Goal: Information Seeking & Learning: Learn about a topic

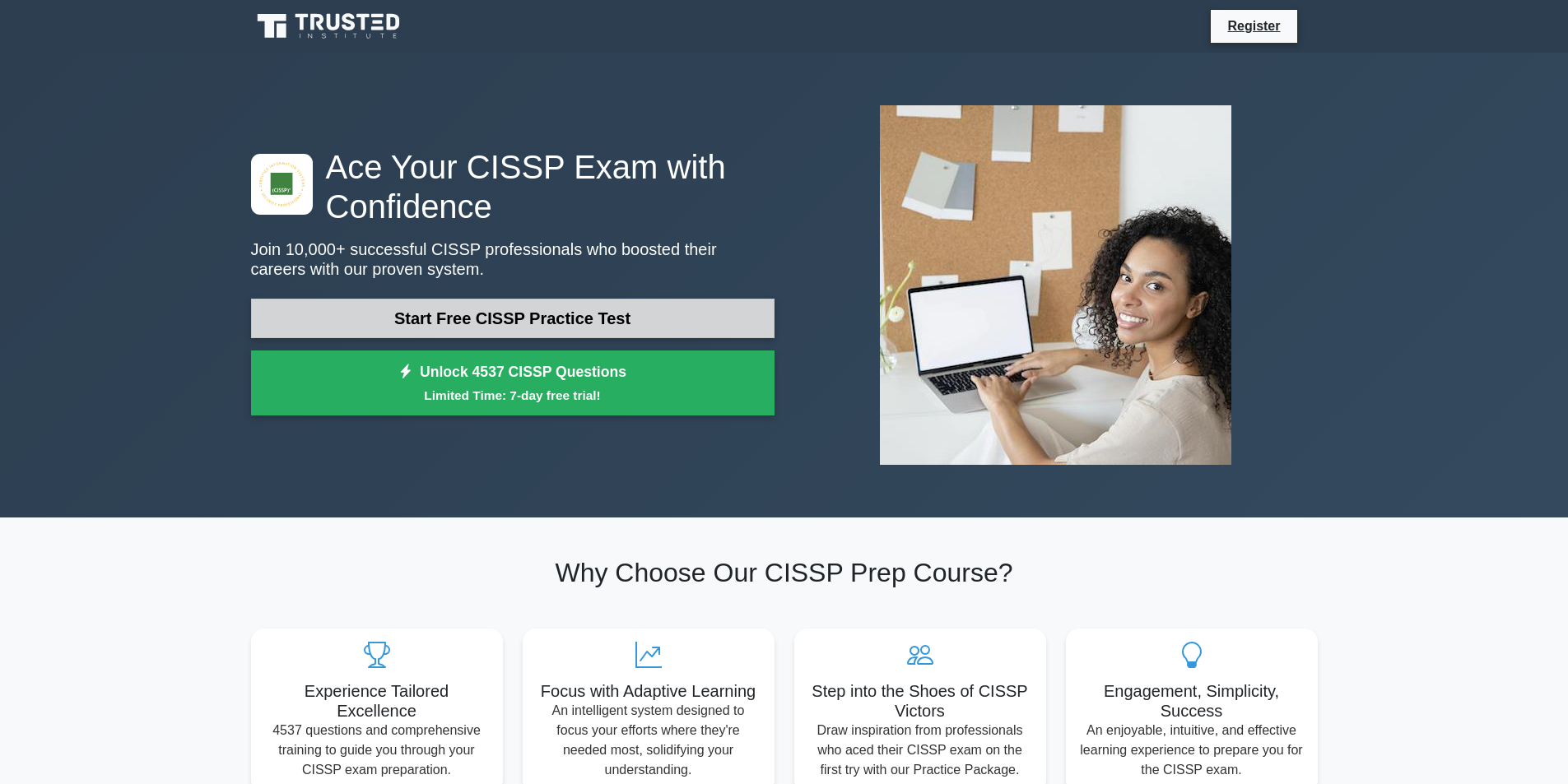
click at [403, 329] on link "Start Free CISSP Practice Test" at bounding box center [512, 318] width 524 height 40
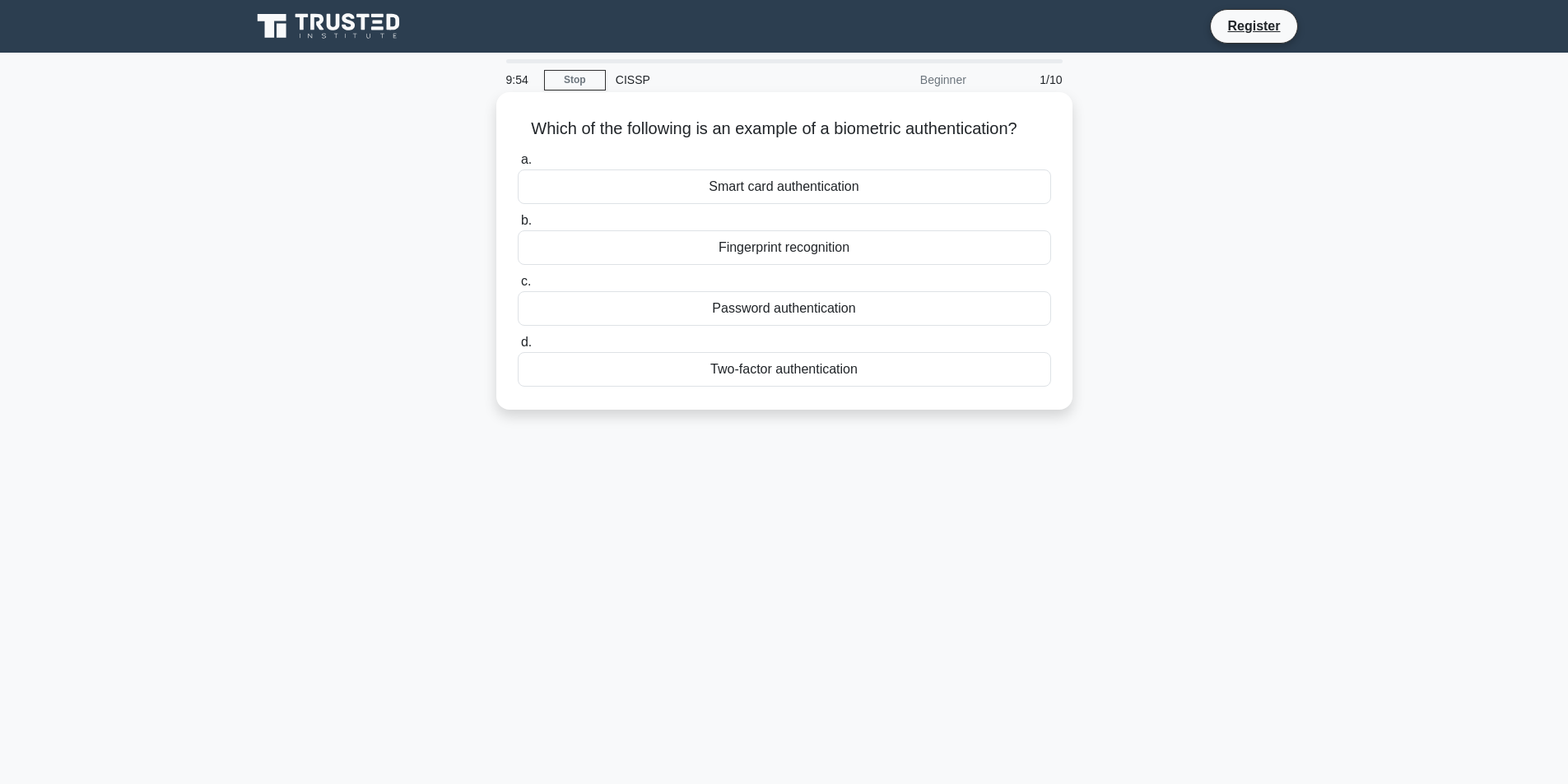
click at [833, 251] on div "Fingerprint recognition" at bounding box center [784, 248] width 533 height 34
click at [518, 226] on input "b. Fingerprint recognition" at bounding box center [518, 221] width 0 height 11
click at [797, 247] on div "Authentication" at bounding box center [784, 248] width 533 height 34
click at [518, 226] on input "b. Authentication" at bounding box center [518, 221] width 0 height 11
click at [796, 181] on div "Secure service" at bounding box center [784, 186] width 533 height 34
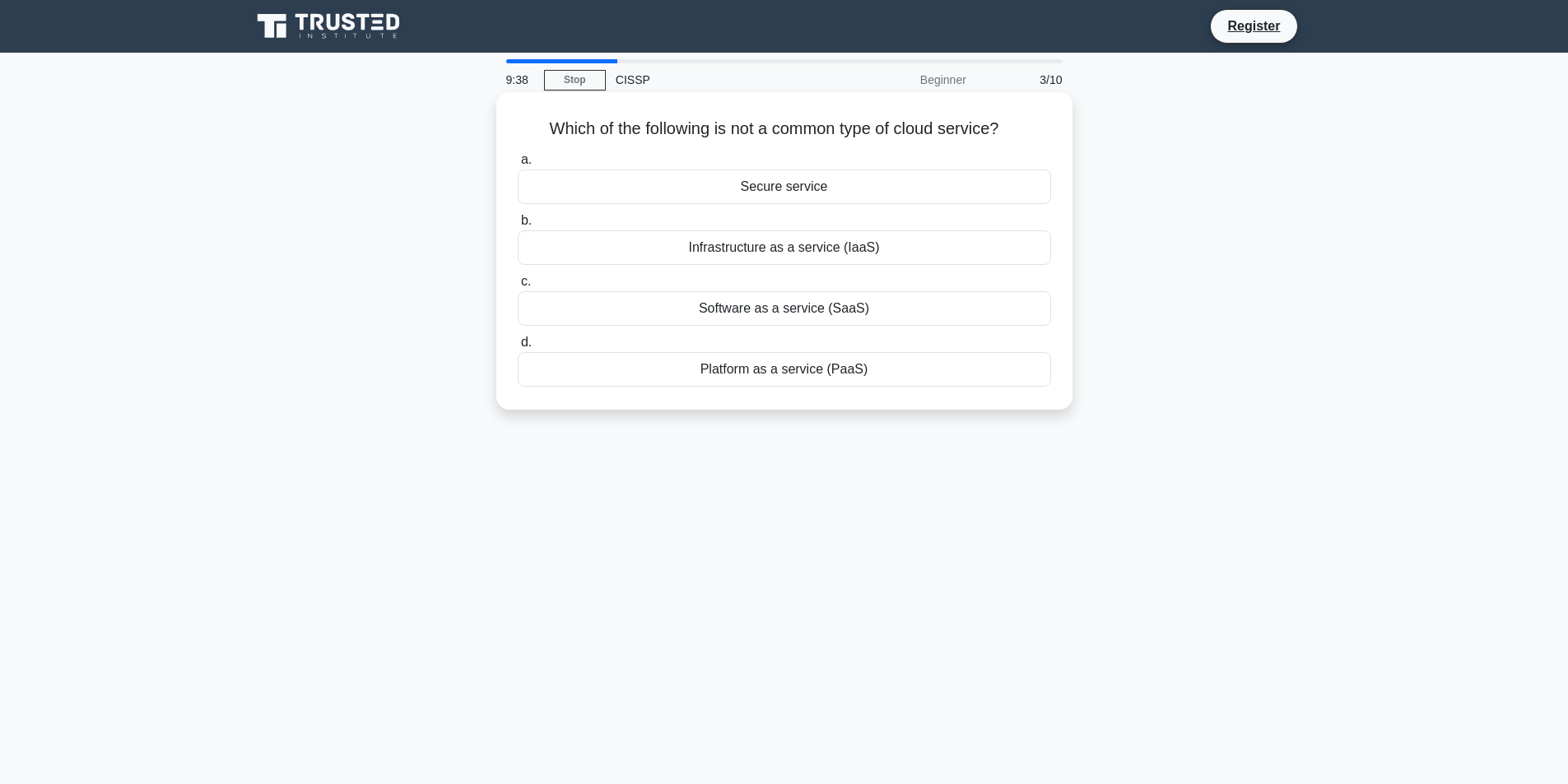
click at [518, 165] on input "a. Secure service" at bounding box center [518, 160] width 0 height 11
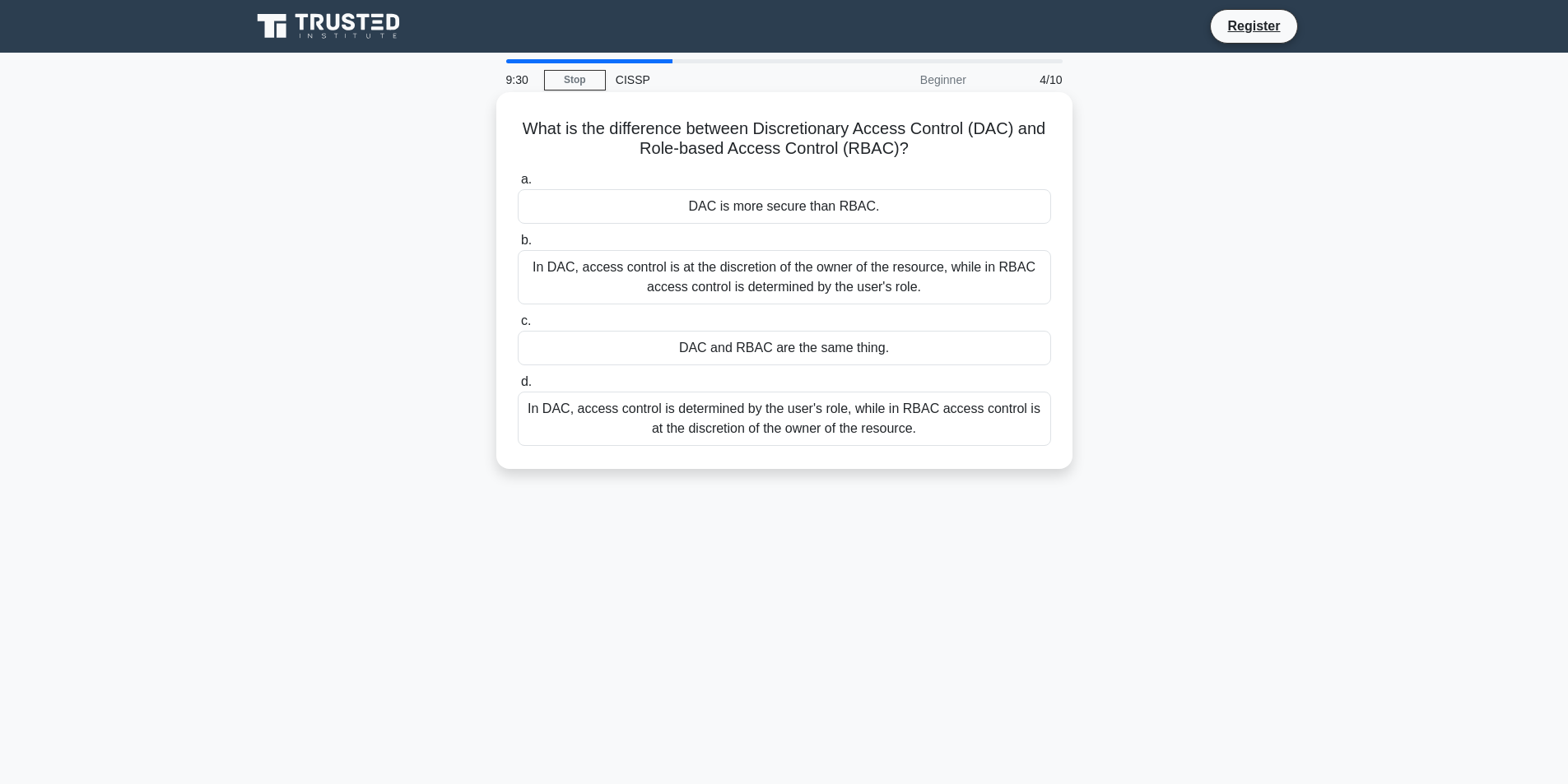
click at [770, 269] on div "In DAC, access control is at the discretion of the owner of the resource, while…" at bounding box center [784, 278] width 533 height 54
click at [518, 246] on input "b. In DAC, access control is at the discretion of the owner of the resource, wh…" at bounding box center [518, 241] width 0 height 11
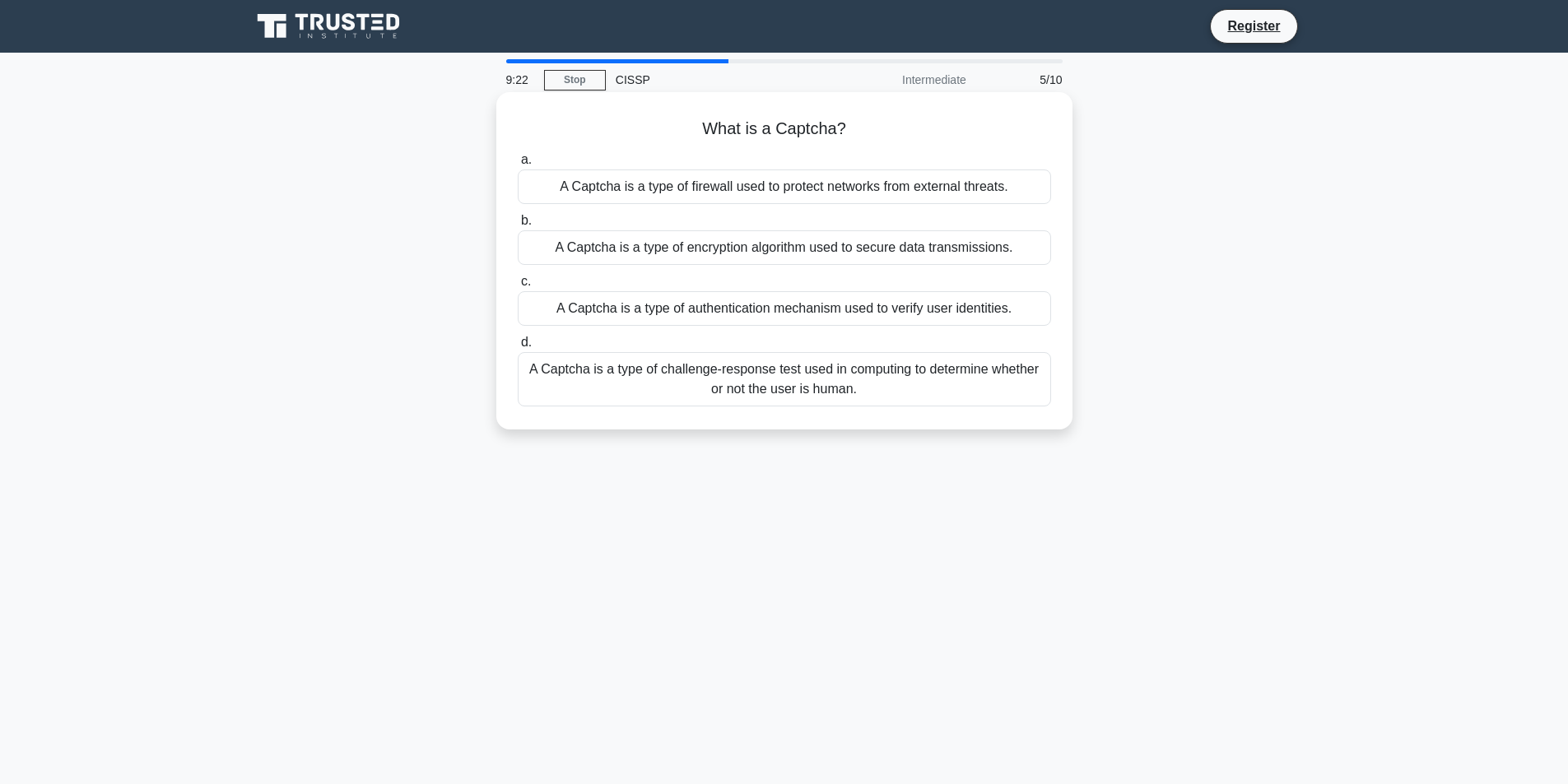
click at [846, 310] on div "A Captcha is a type of authentication mechanism used to verify user identities." at bounding box center [784, 308] width 533 height 34
click at [518, 287] on input "c. A Captcha is a type of authentication mechanism used to verify user identiti…" at bounding box center [518, 282] width 0 height 11
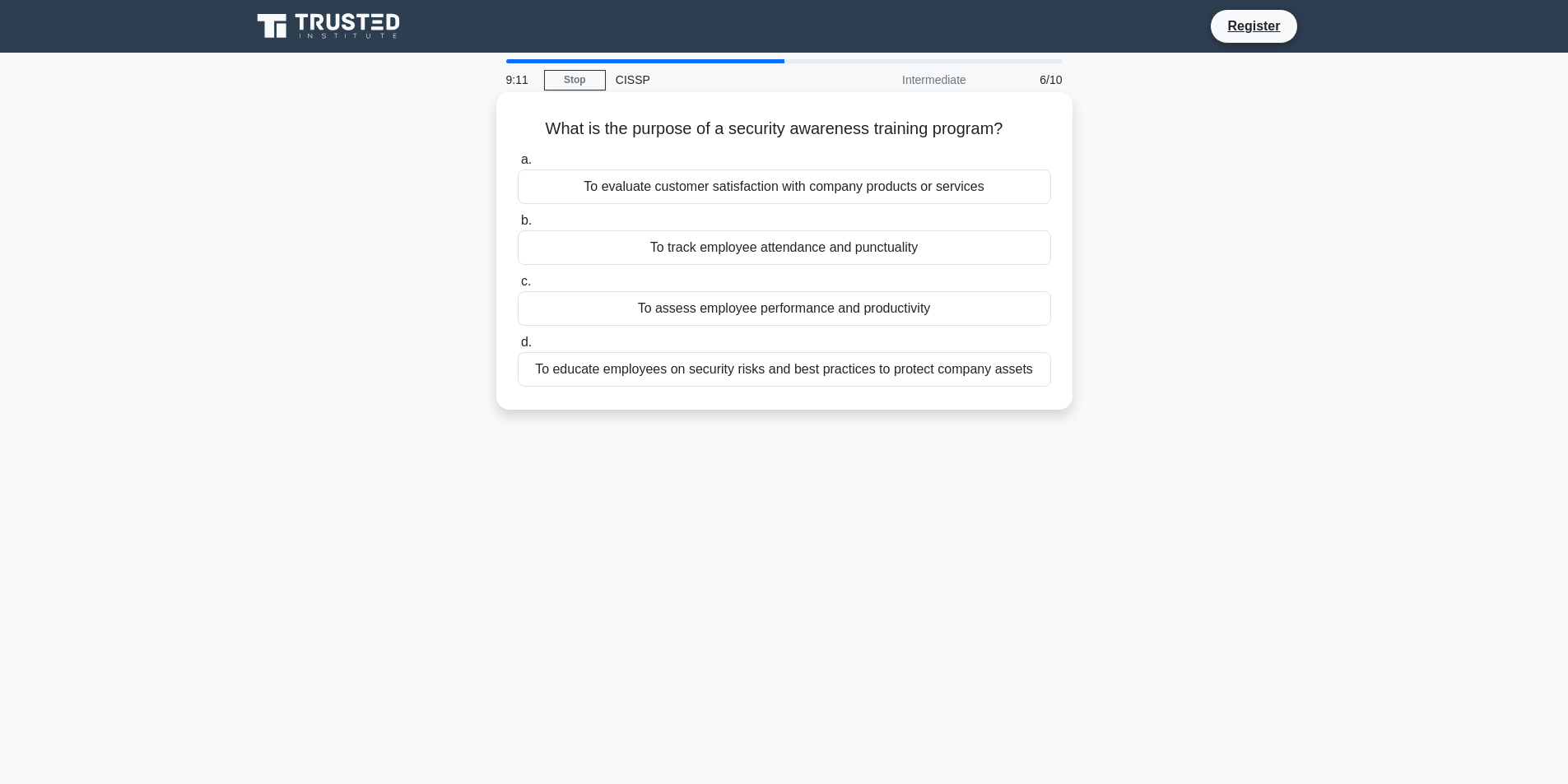
click at [729, 370] on div "To educate employees on security risks and best practices to protect company as…" at bounding box center [784, 369] width 533 height 34
click at [518, 348] on input "d. To educate employees on security risks and best practices to protect company…" at bounding box center [518, 343] width 0 height 11
click at [613, 194] on div "To manage digital certificates and enable secure communication over a network" at bounding box center [784, 186] width 533 height 34
click at [518, 165] on input "a. To manage digital certificates and enable secure communication over a network" at bounding box center [518, 160] width 0 height 11
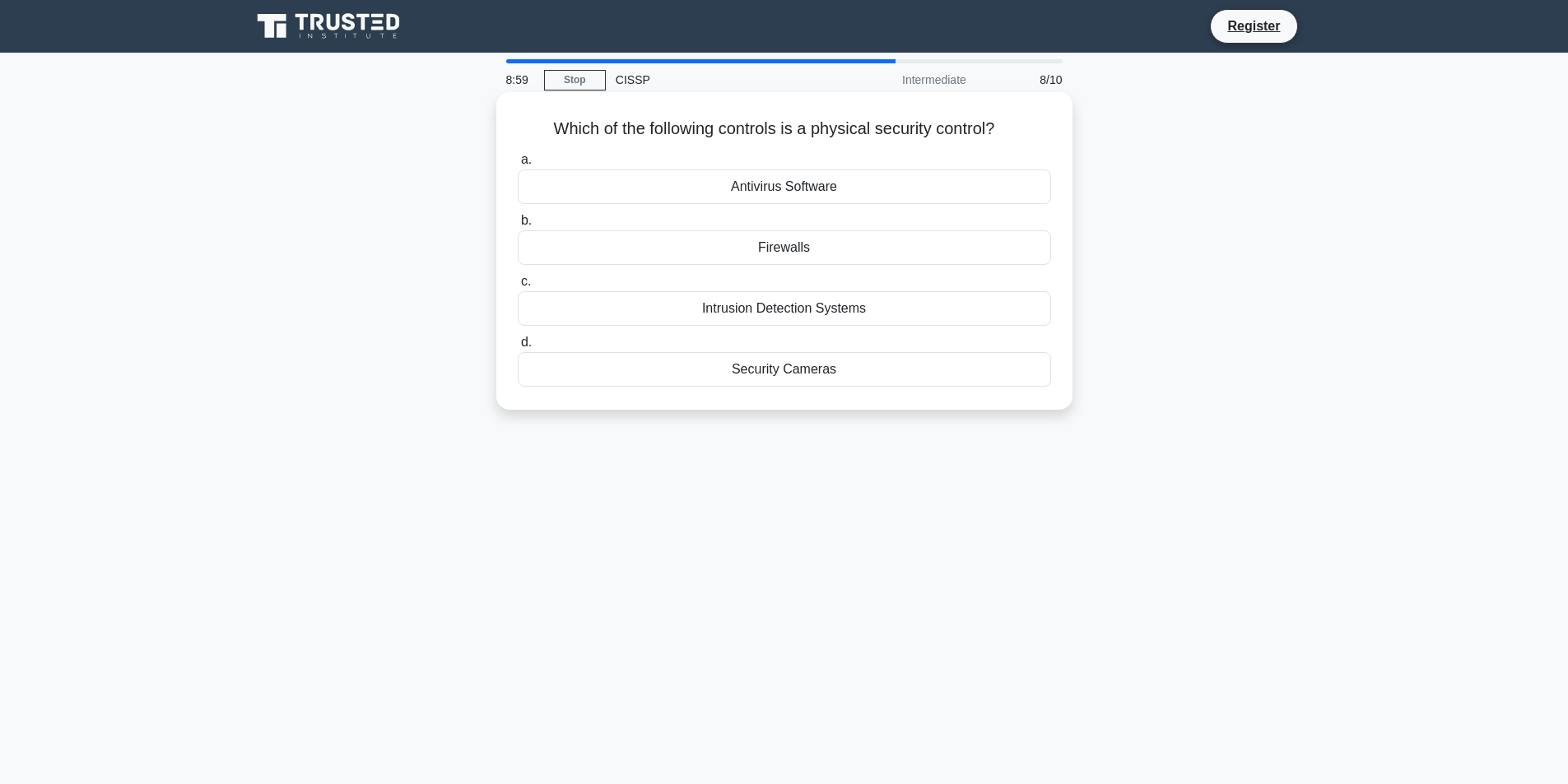
click at [744, 190] on div "Antivirus Software" at bounding box center [784, 186] width 533 height 34
click at [518, 165] on input "a. Antivirus Software" at bounding box center [518, 160] width 0 height 11
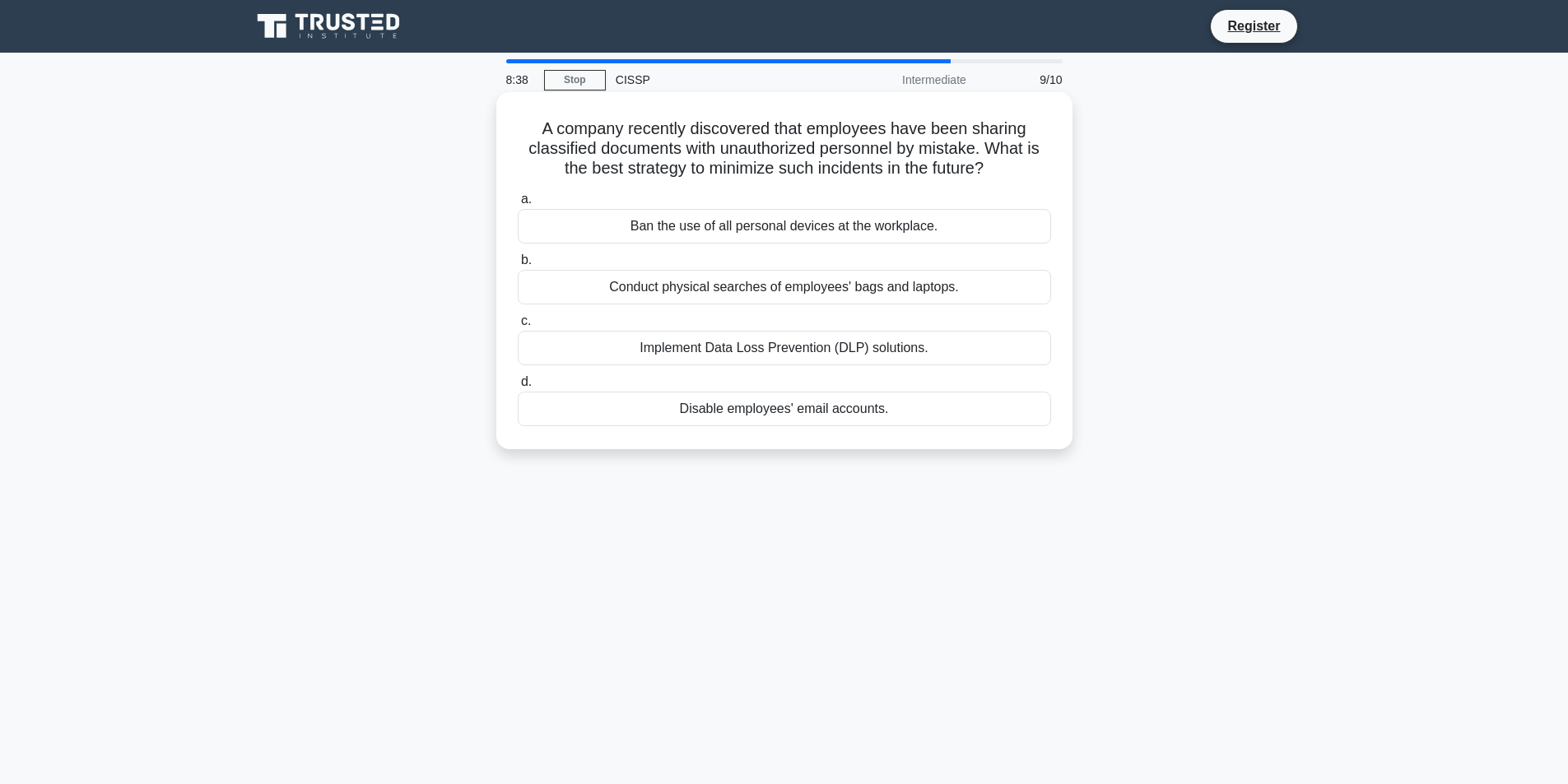
click at [787, 354] on div "Implement Data Loss Prevention (DLP) solutions." at bounding box center [784, 348] width 533 height 34
click at [518, 326] on input "c. Implement Data Loss Prevention (DLP) solutions." at bounding box center [518, 321] width 0 height 11
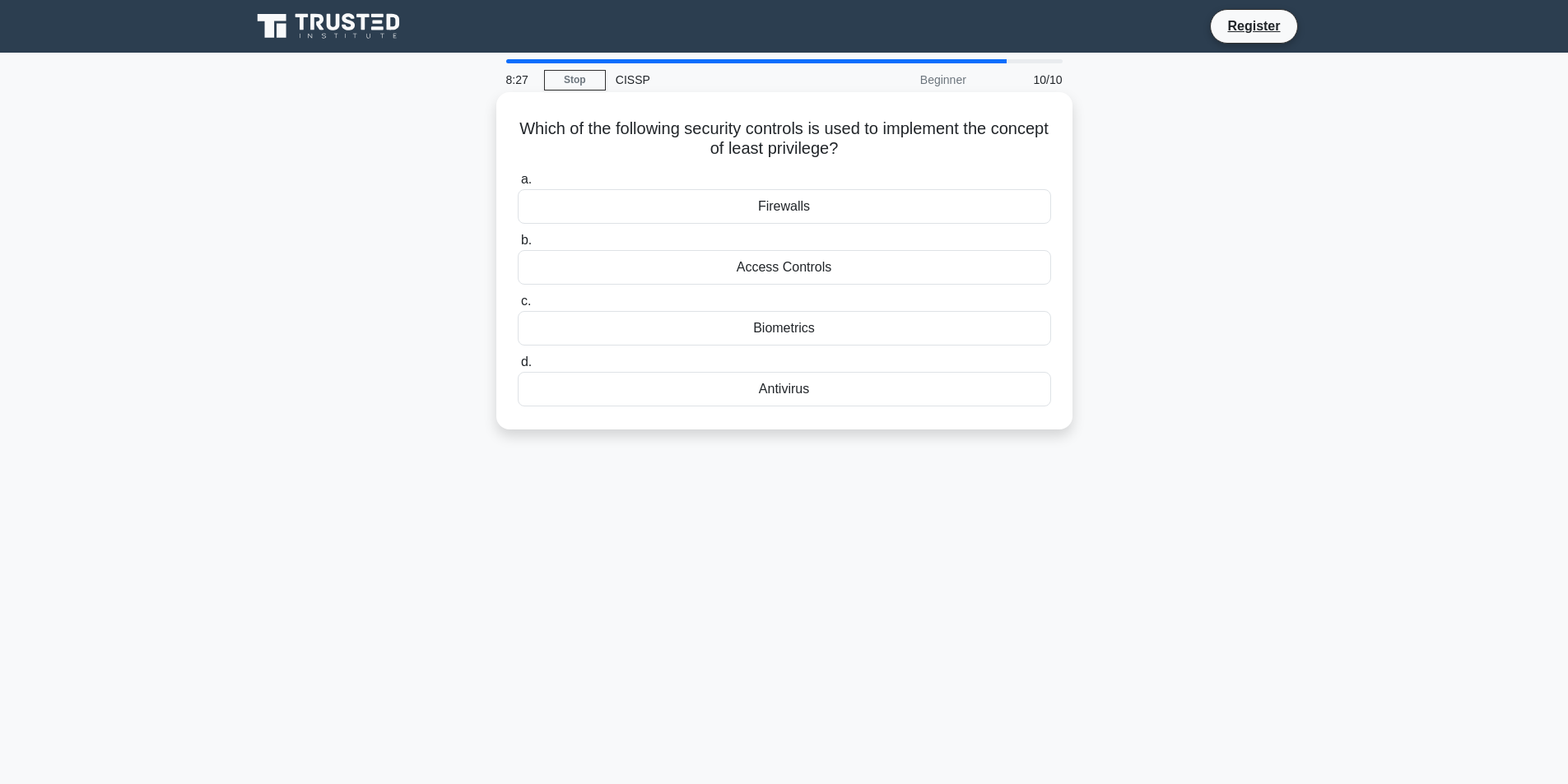
click at [806, 271] on div "Access Controls" at bounding box center [784, 268] width 533 height 34
click at [518, 246] on input "b. Access Controls" at bounding box center [518, 241] width 0 height 11
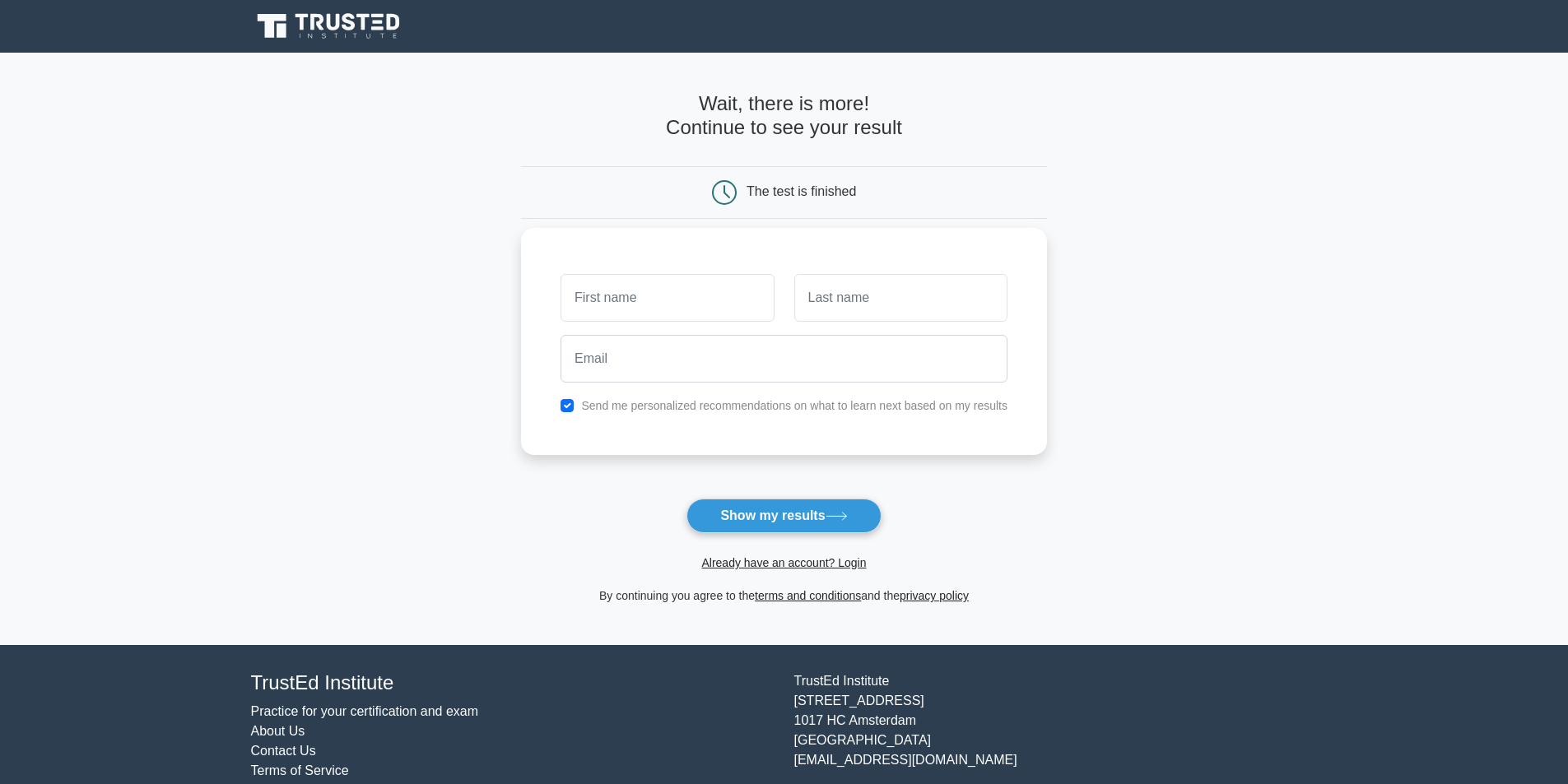
click at [698, 293] on input "text" at bounding box center [667, 298] width 214 height 48
type input "fel"
click at [885, 291] on input "text" at bounding box center [901, 298] width 214 height 48
type input "castro"
click at [770, 510] on button "Show my results" at bounding box center [784, 515] width 195 height 34
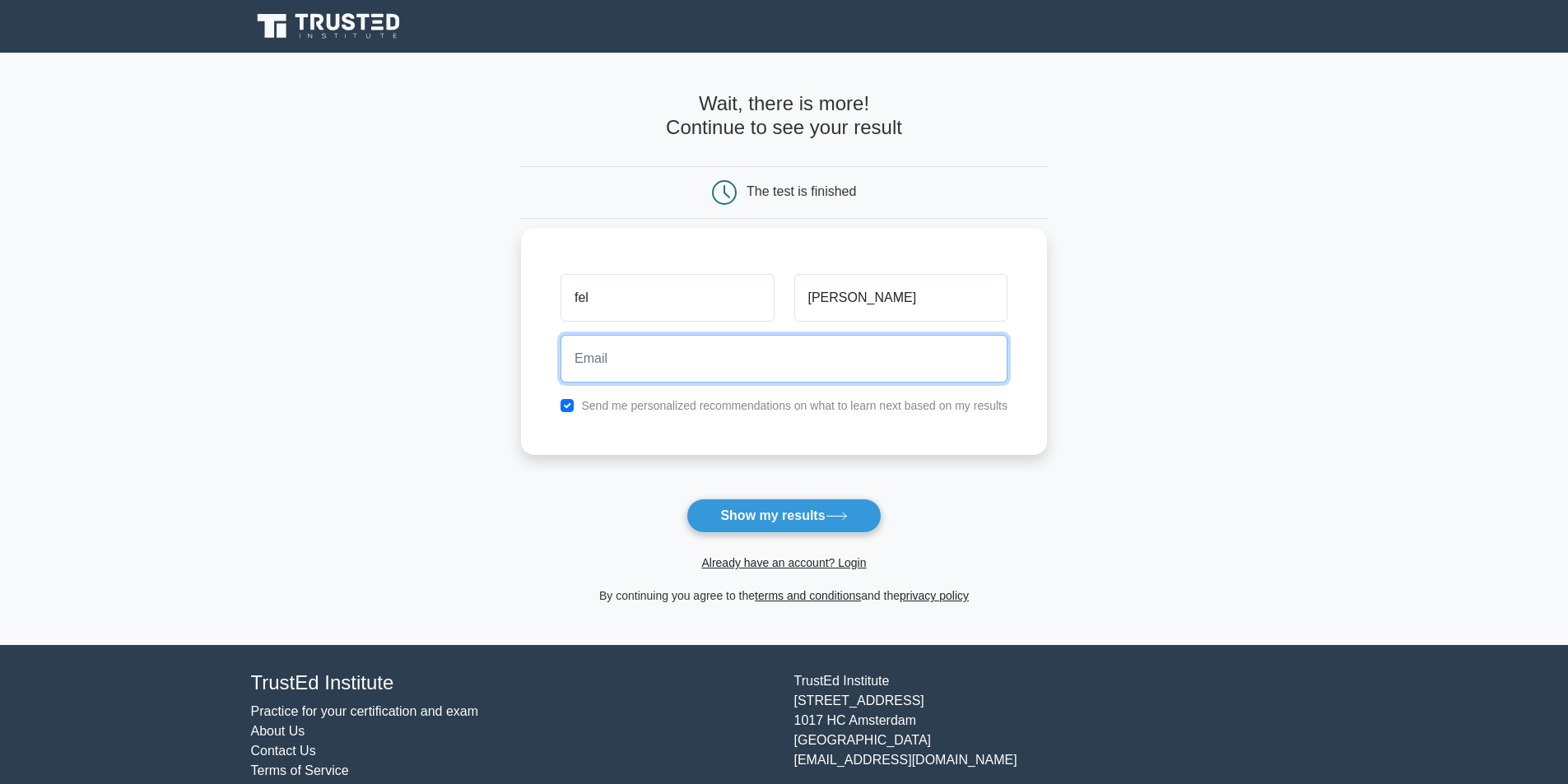
click at [648, 352] on input "email" at bounding box center [784, 358] width 447 height 48
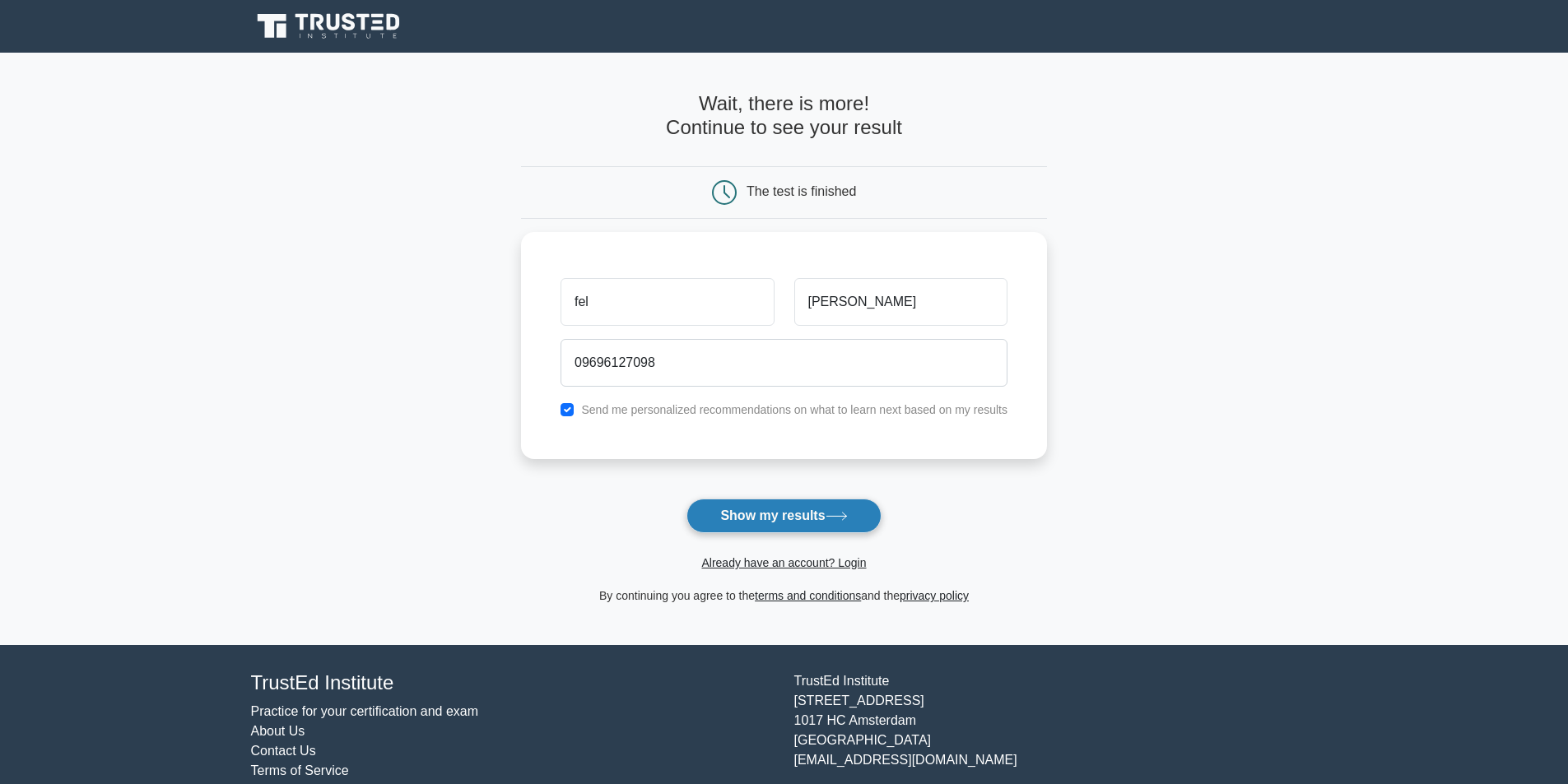
click at [770, 533] on button "Show my results" at bounding box center [784, 515] width 195 height 34
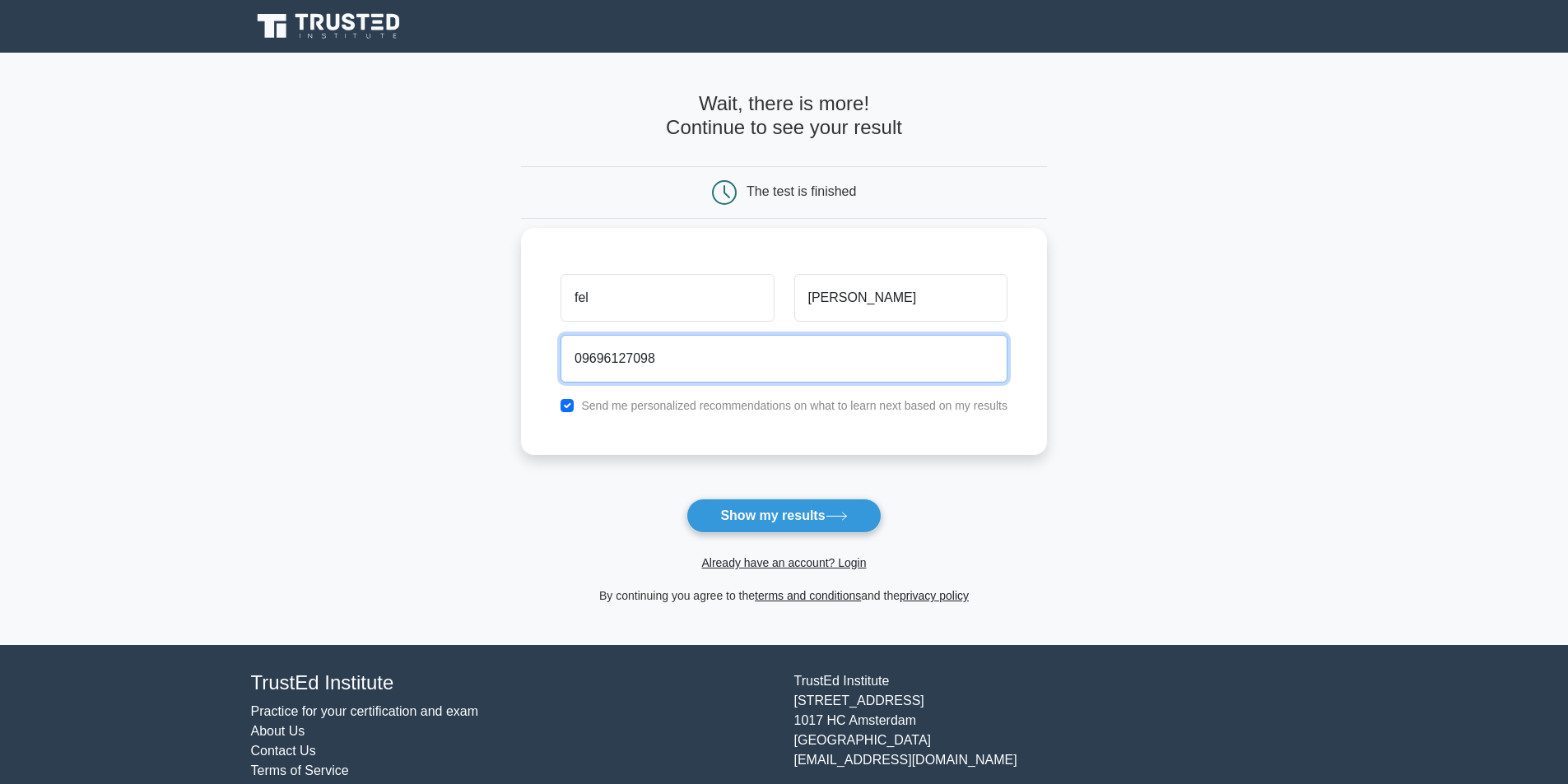
click at [691, 352] on input "09696127098" at bounding box center [784, 358] width 447 height 48
type input "0"
type input "d"
type input "c"
click at [589, 362] on input "@castrochristoffel" at bounding box center [784, 358] width 447 height 48
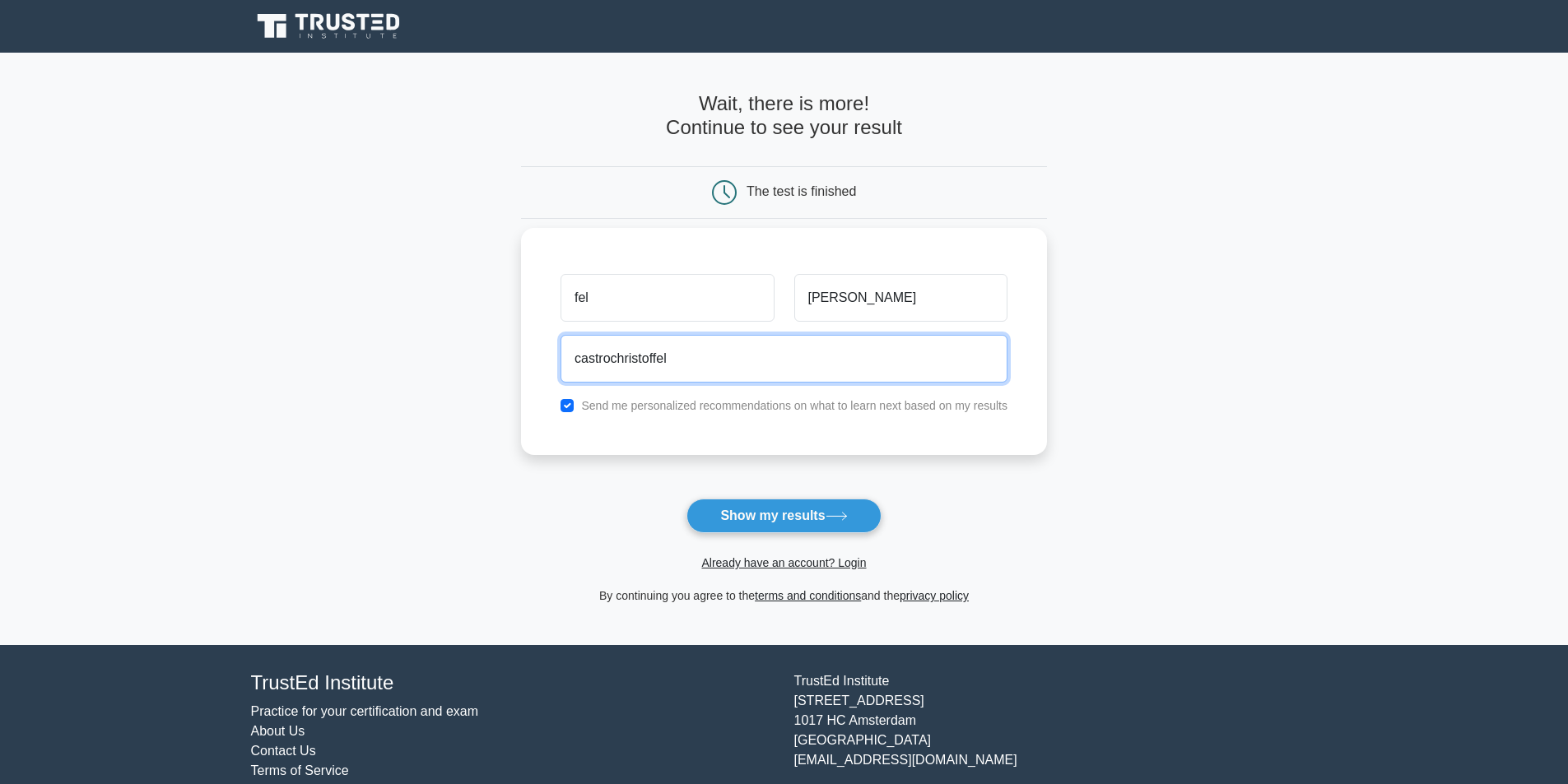
click at [764, 354] on input "castrochristoffel" at bounding box center [784, 358] width 447 height 48
type input "castrochristoffel@gmail.com"
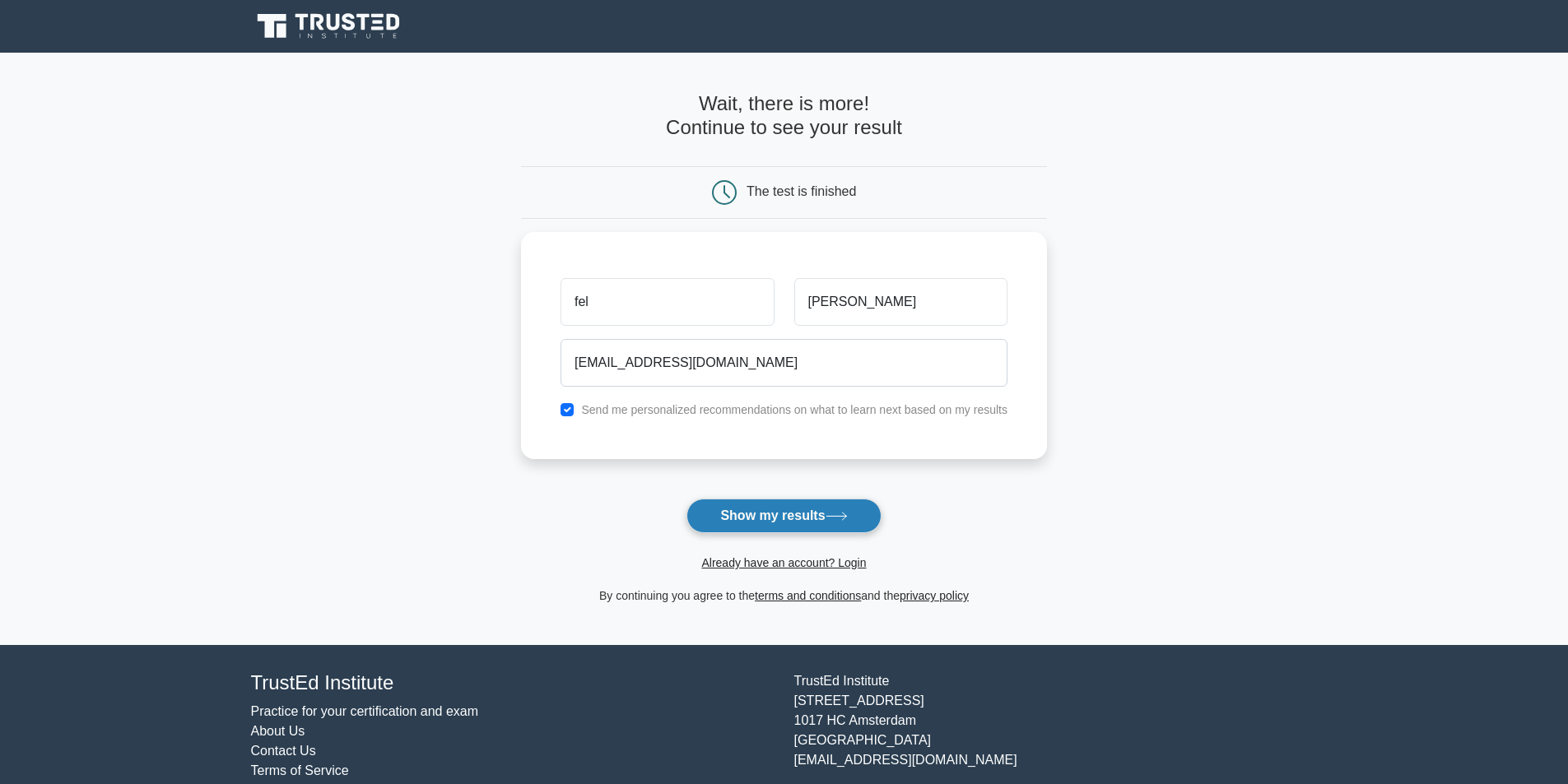
click at [802, 527] on button "Show my results" at bounding box center [784, 515] width 195 height 34
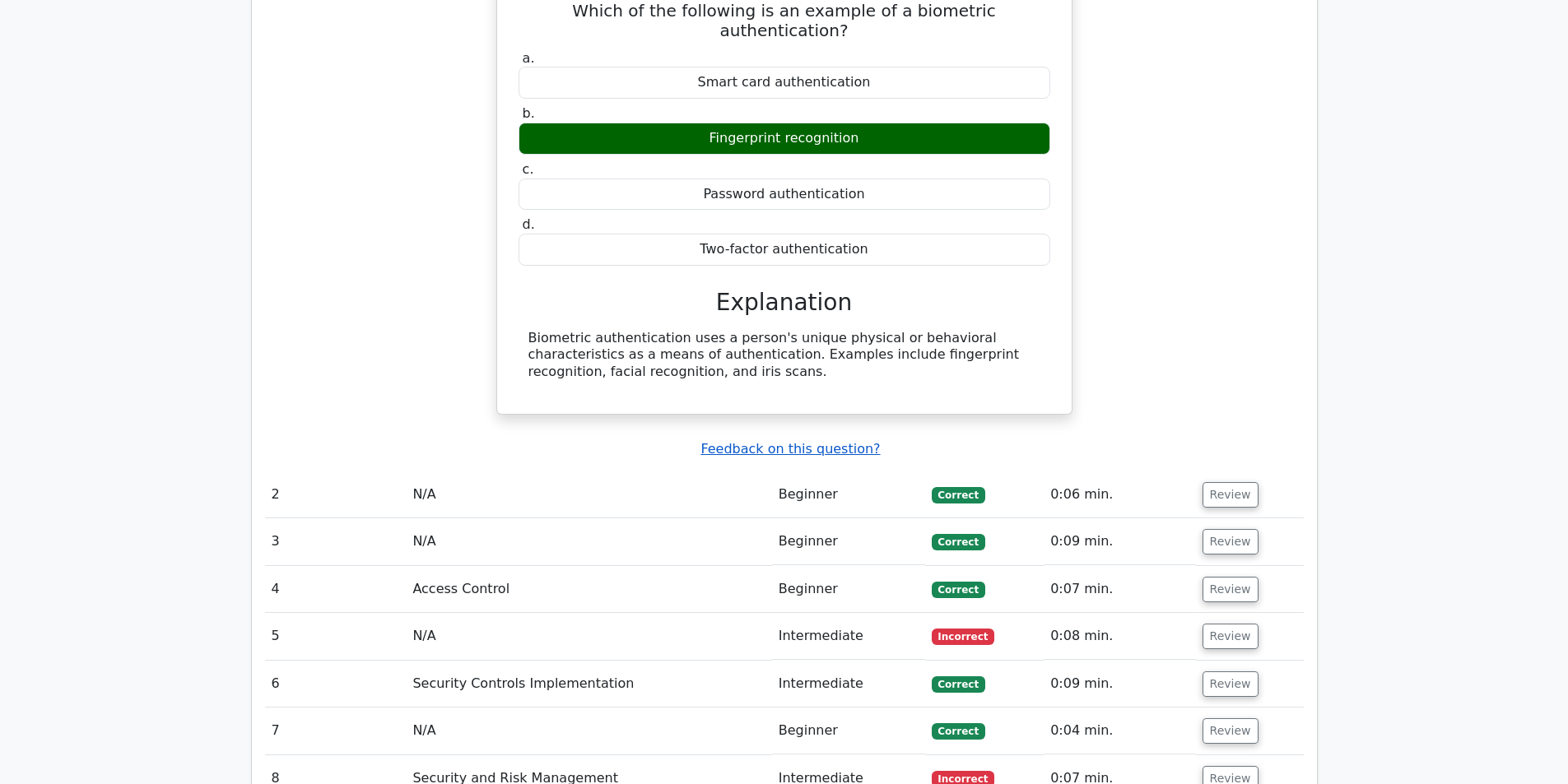
scroll to position [1070, 0]
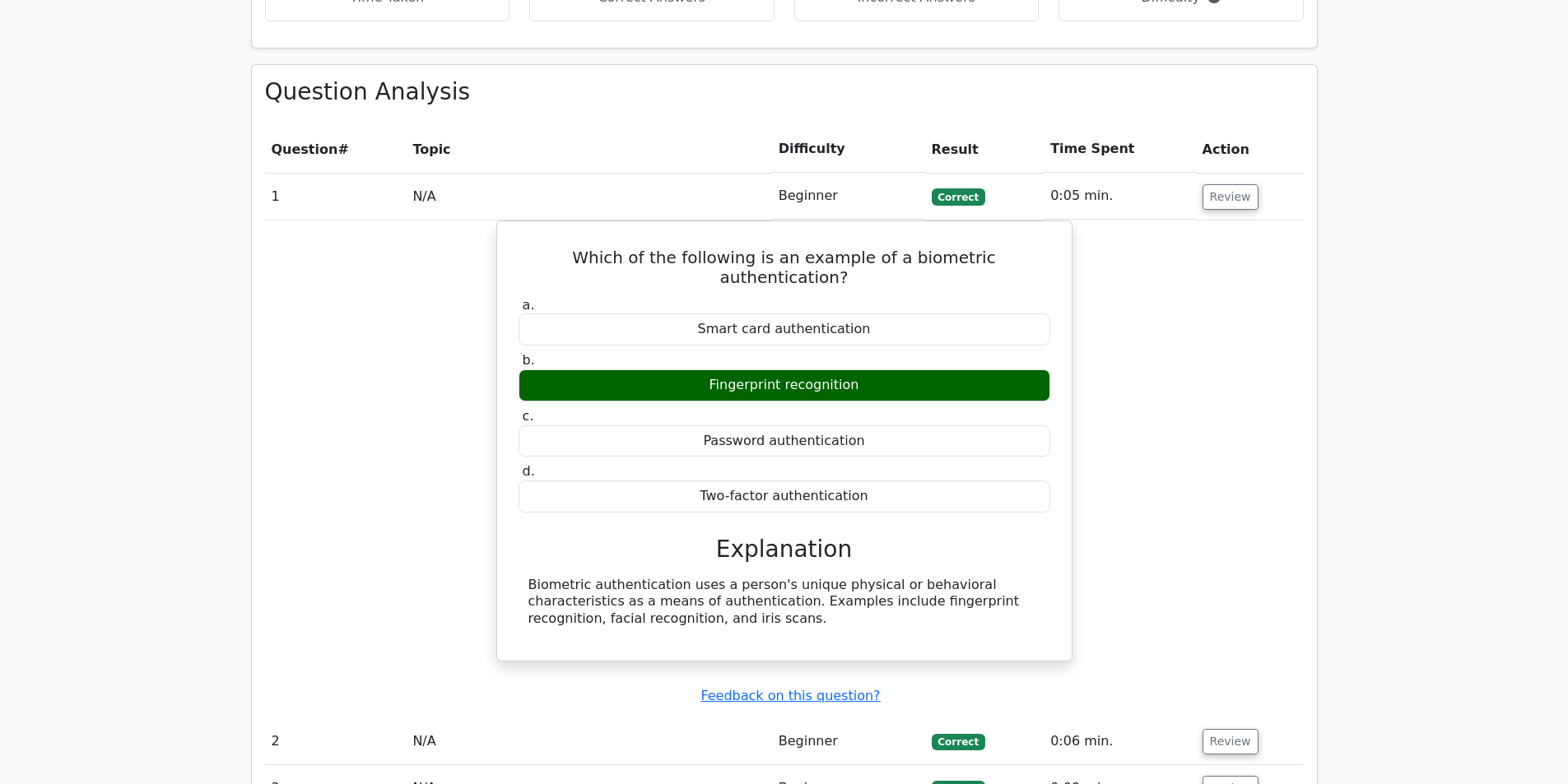
click at [577, 765] on td "N/A" at bounding box center [588, 789] width 366 height 47
click at [580, 718] on td "N/A" at bounding box center [588, 741] width 366 height 47
click at [821, 718] on td "Beginner" at bounding box center [848, 741] width 153 height 47
click at [1208, 729] on button "Review" at bounding box center [1231, 741] width 56 height 25
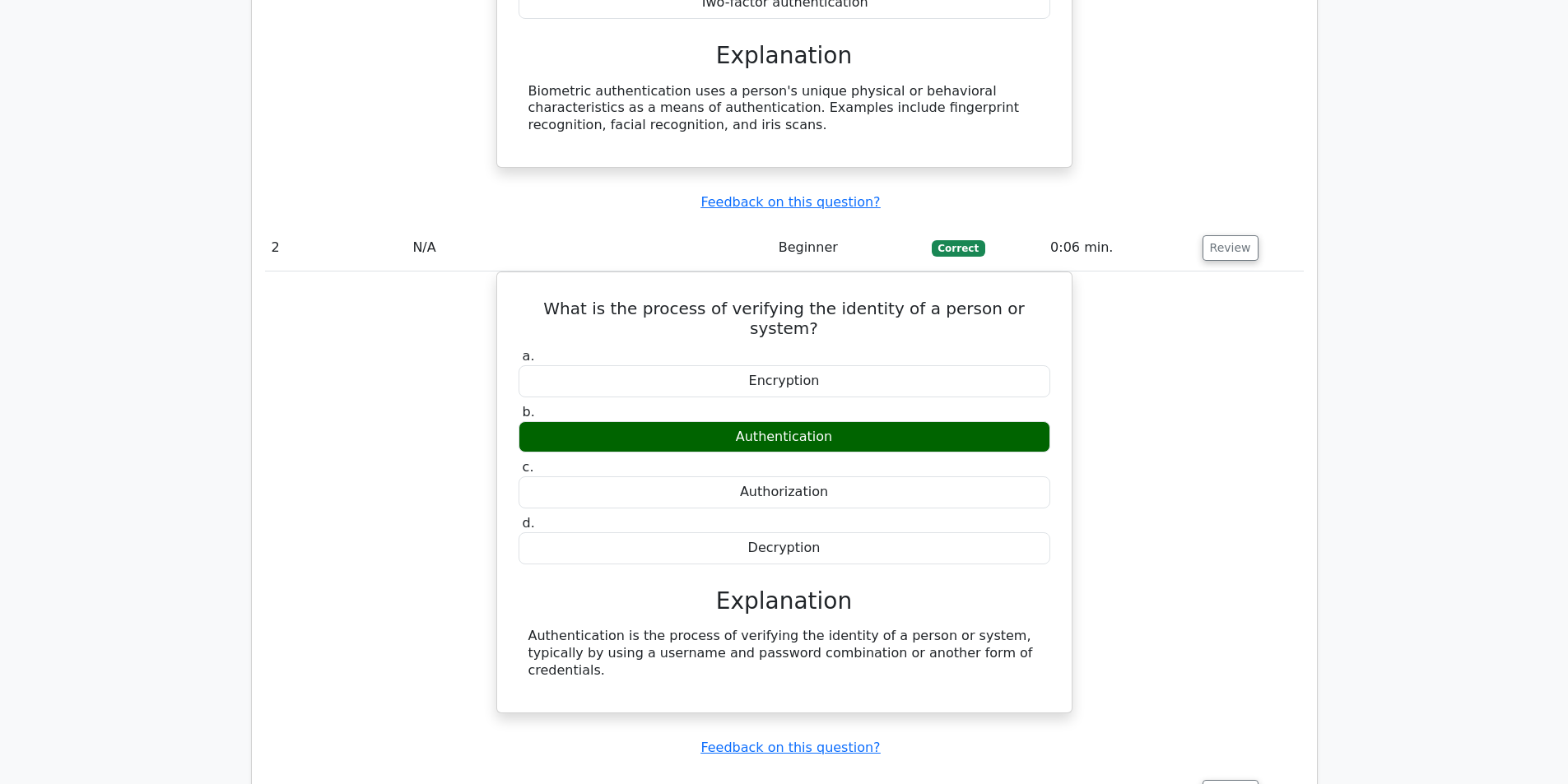
scroll to position [1727, 0]
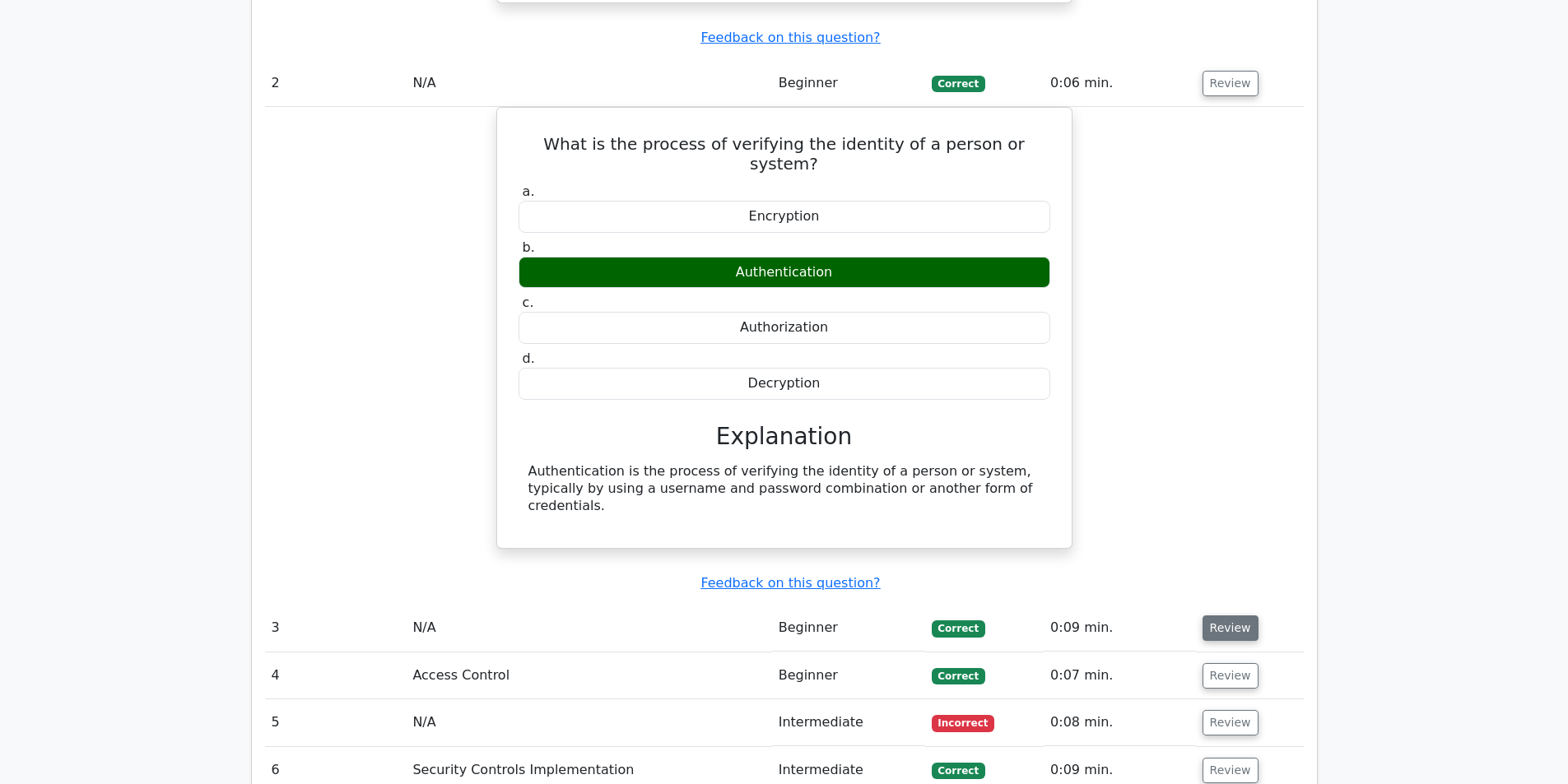
click at [1219, 615] on button "Review" at bounding box center [1231, 628] width 56 height 25
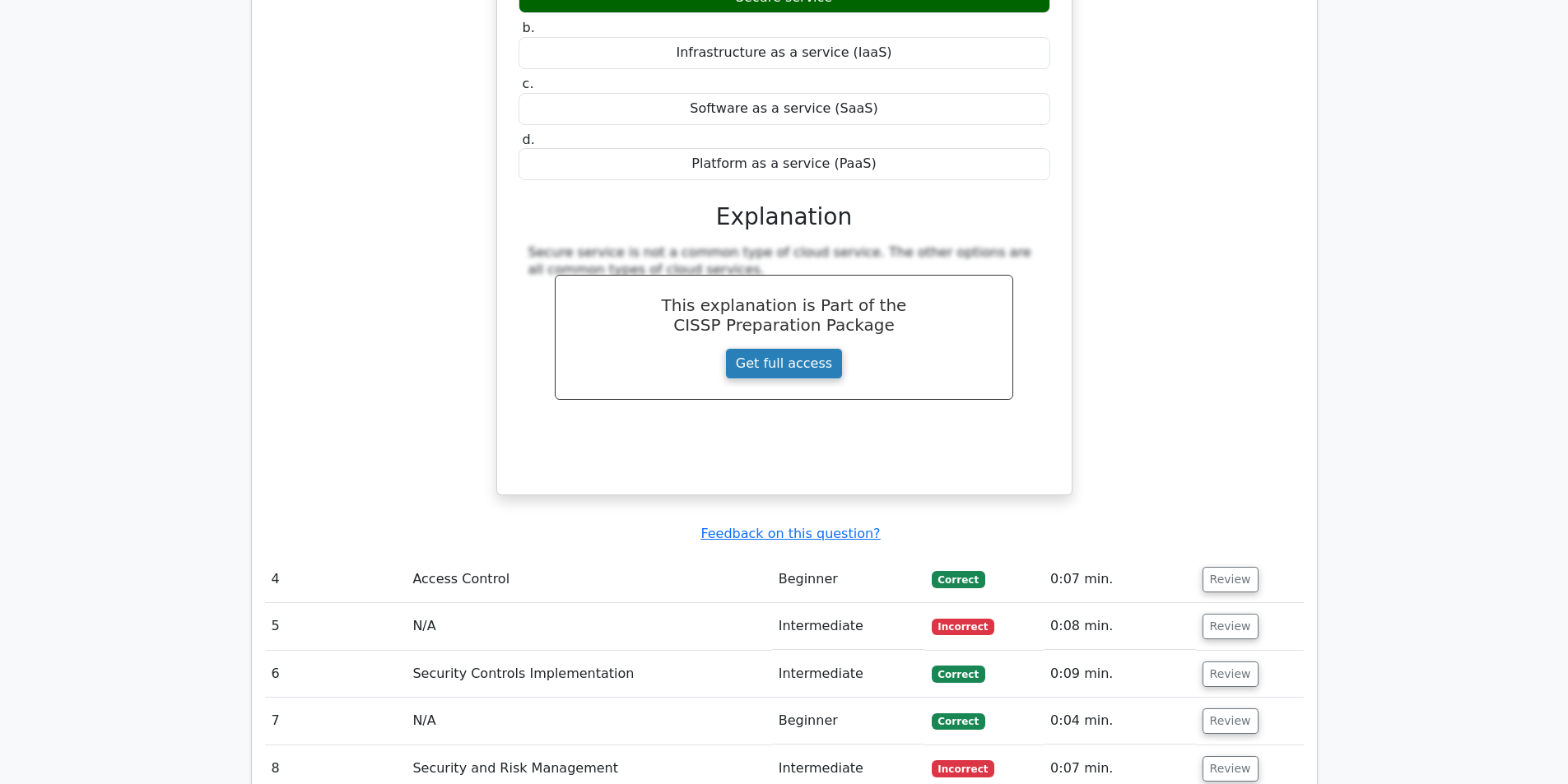
scroll to position [2632, 0]
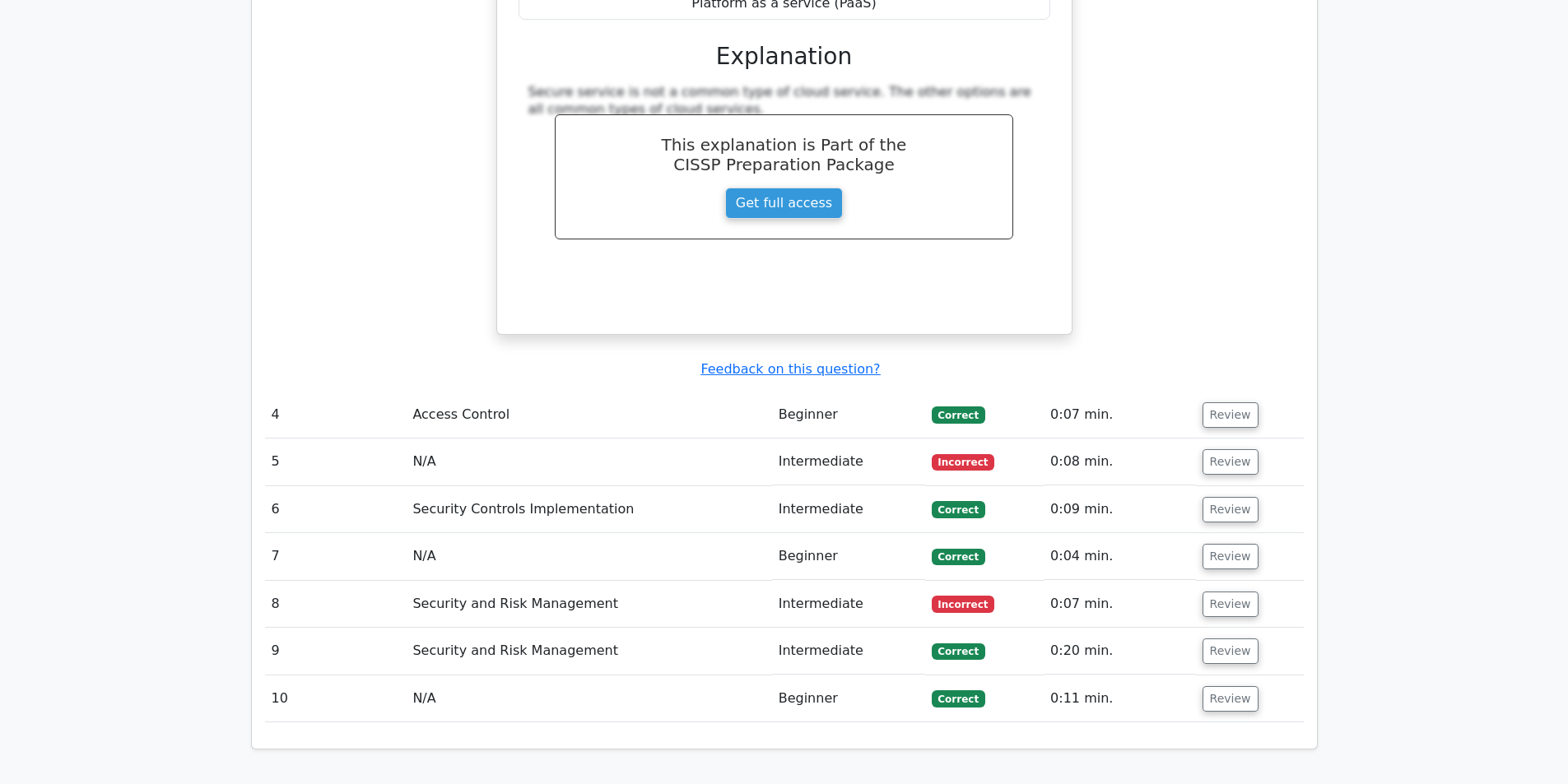
click at [1245, 392] on td "Review" at bounding box center [1250, 415] width 108 height 47
click at [1226, 402] on button "Review" at bounding box center [1231, 415] width 56 height 25
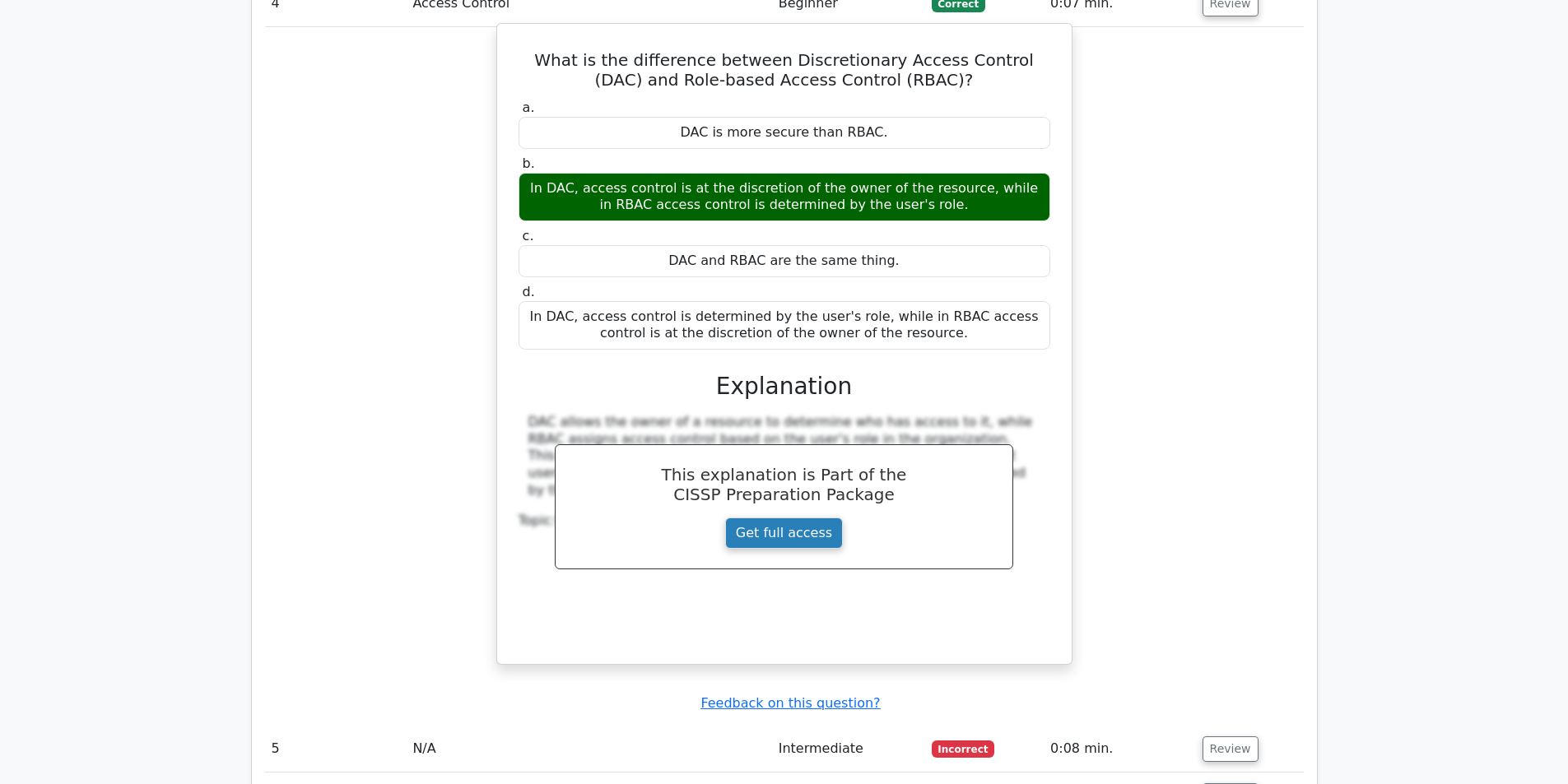
scroll to position [3291, 0]
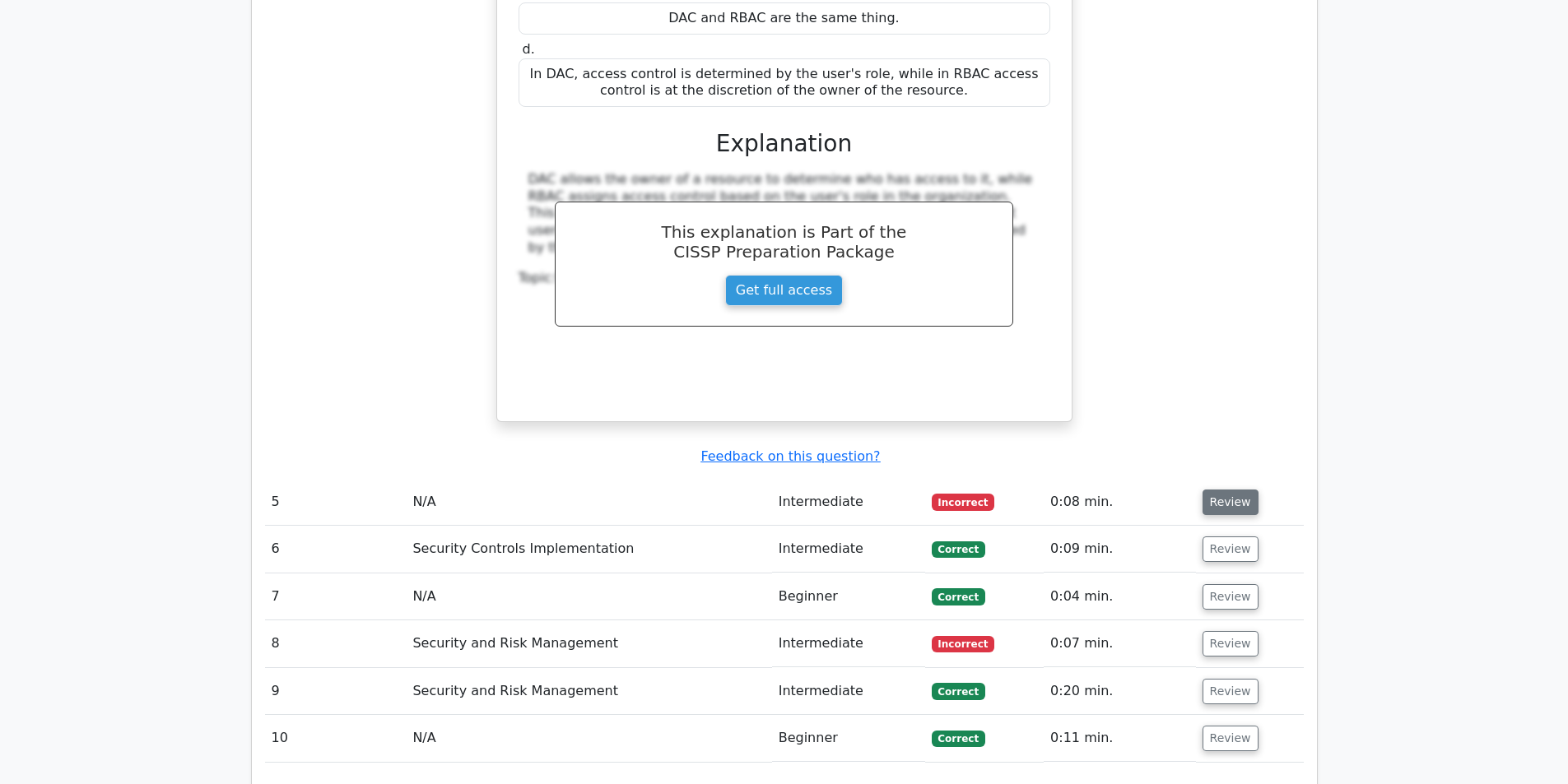
click at [1207, 489] on button "Review" at bounding box center [1231, 502] width 56 height 25
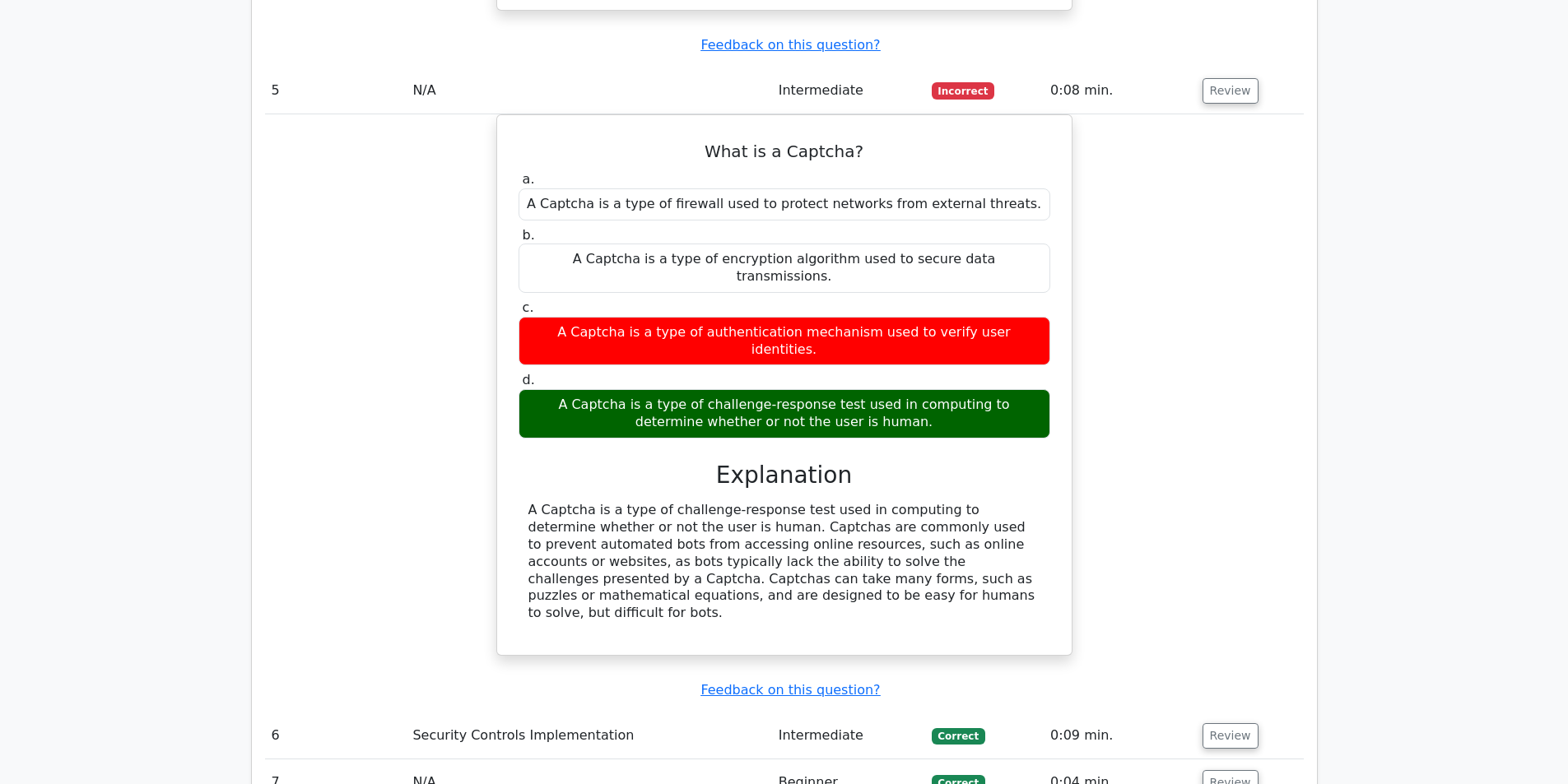
scroll to position [3783, 0]
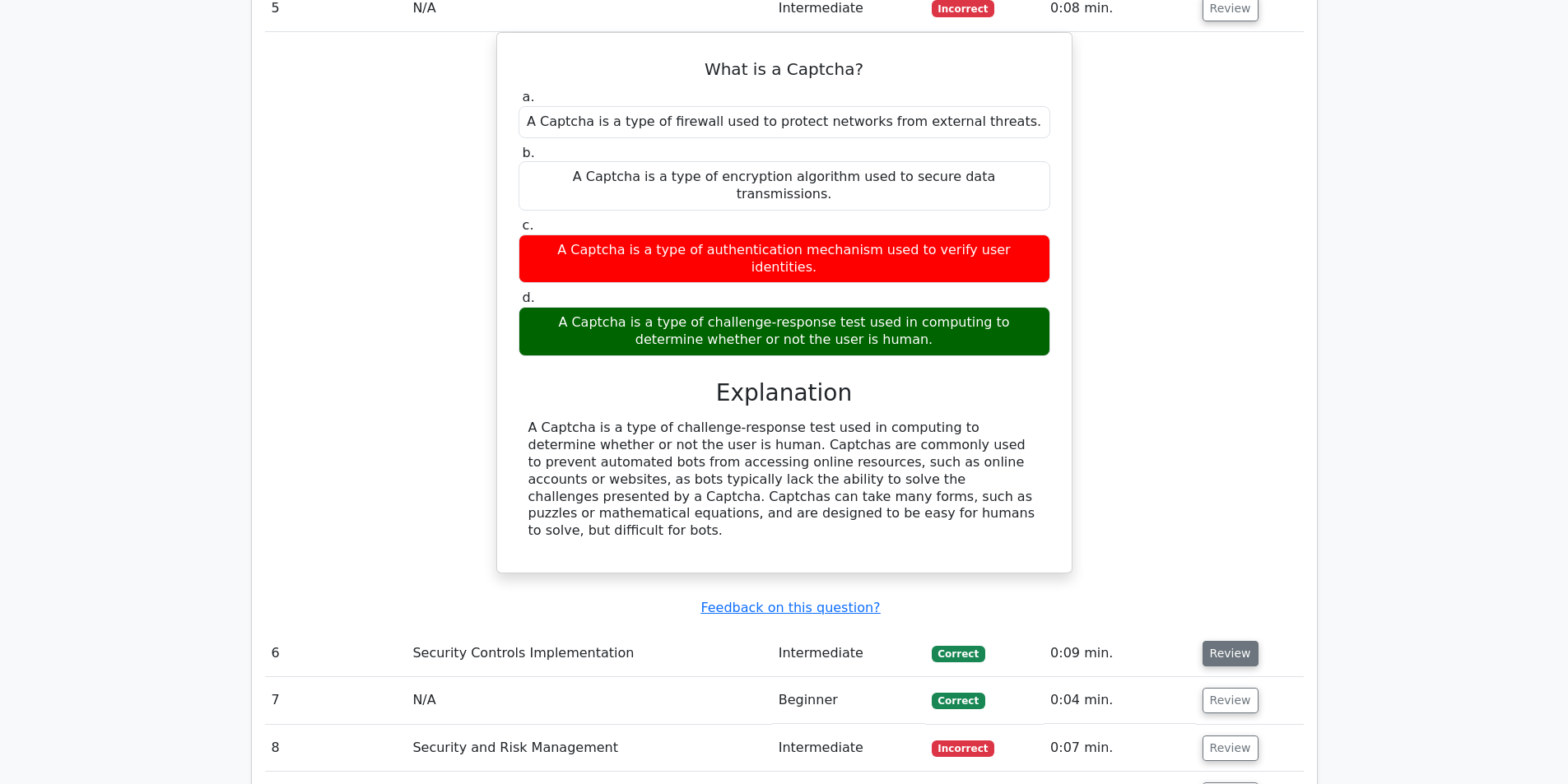
click at [1208, 641] on button "Review" at bounding box center [1231, 654] width 56 height 25
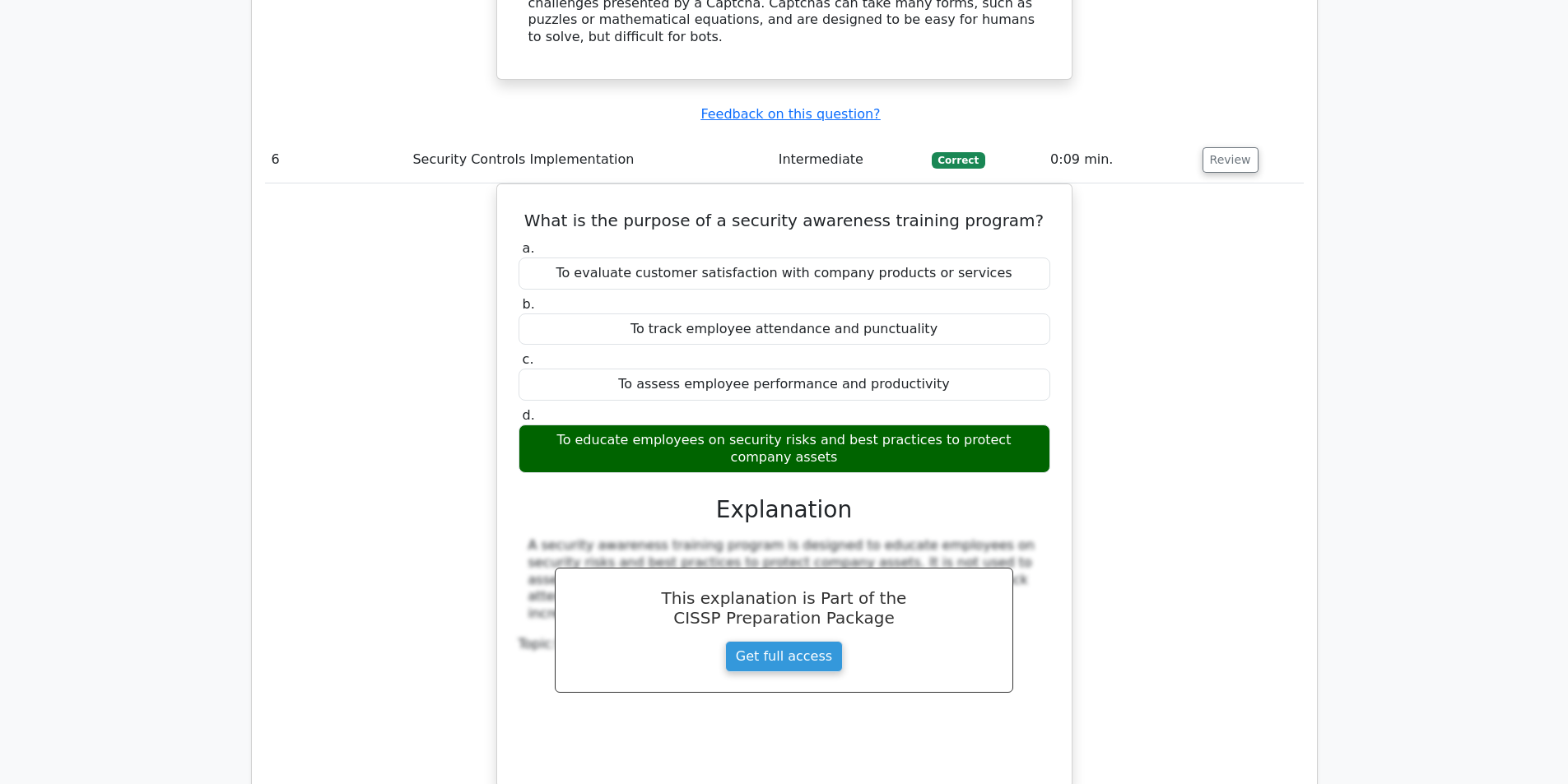
scroll to position [4524, 0]
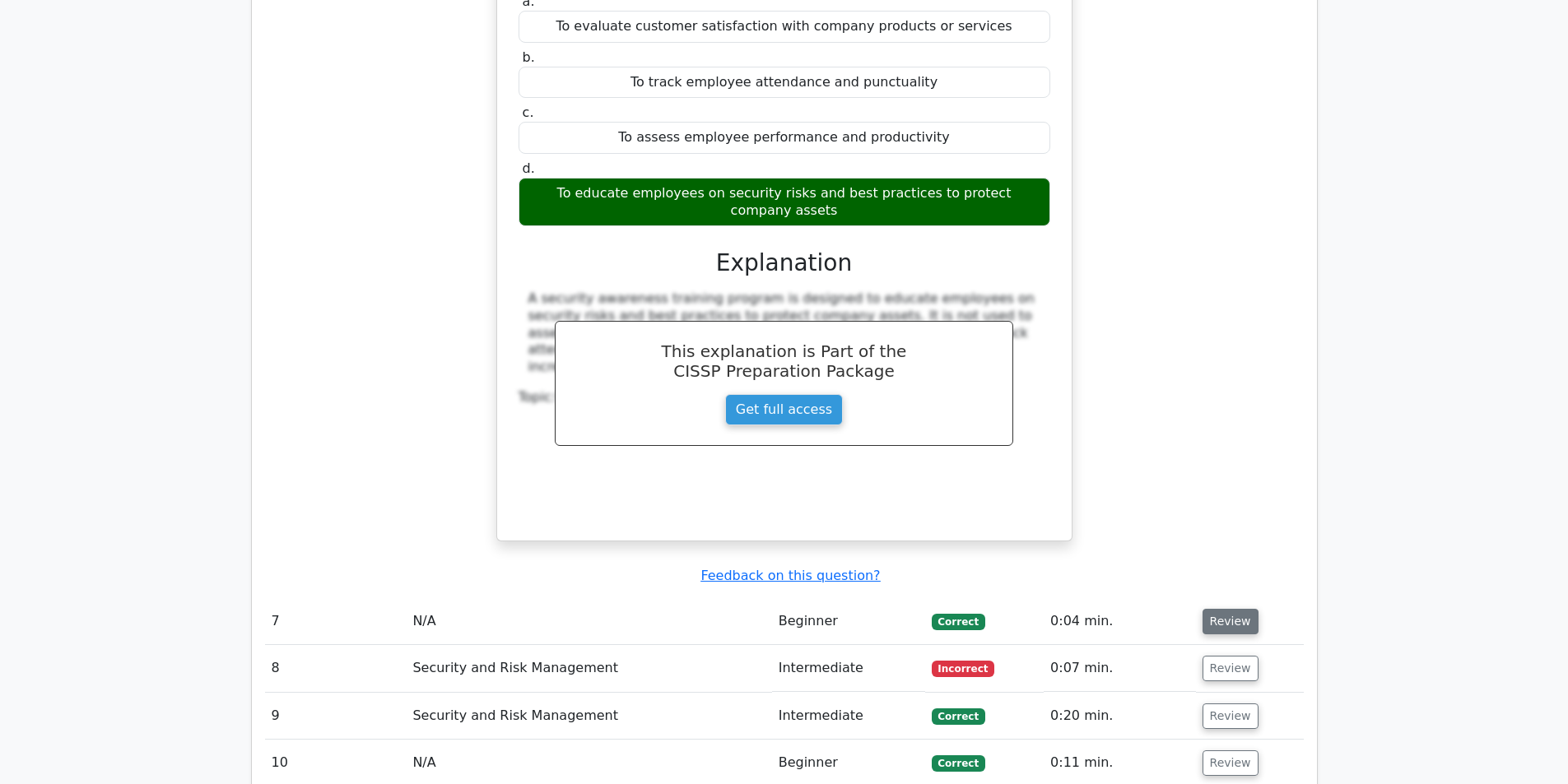
click at [1208, 609] on button "Review" at bounding box center [1231, 621] width 56 height 25
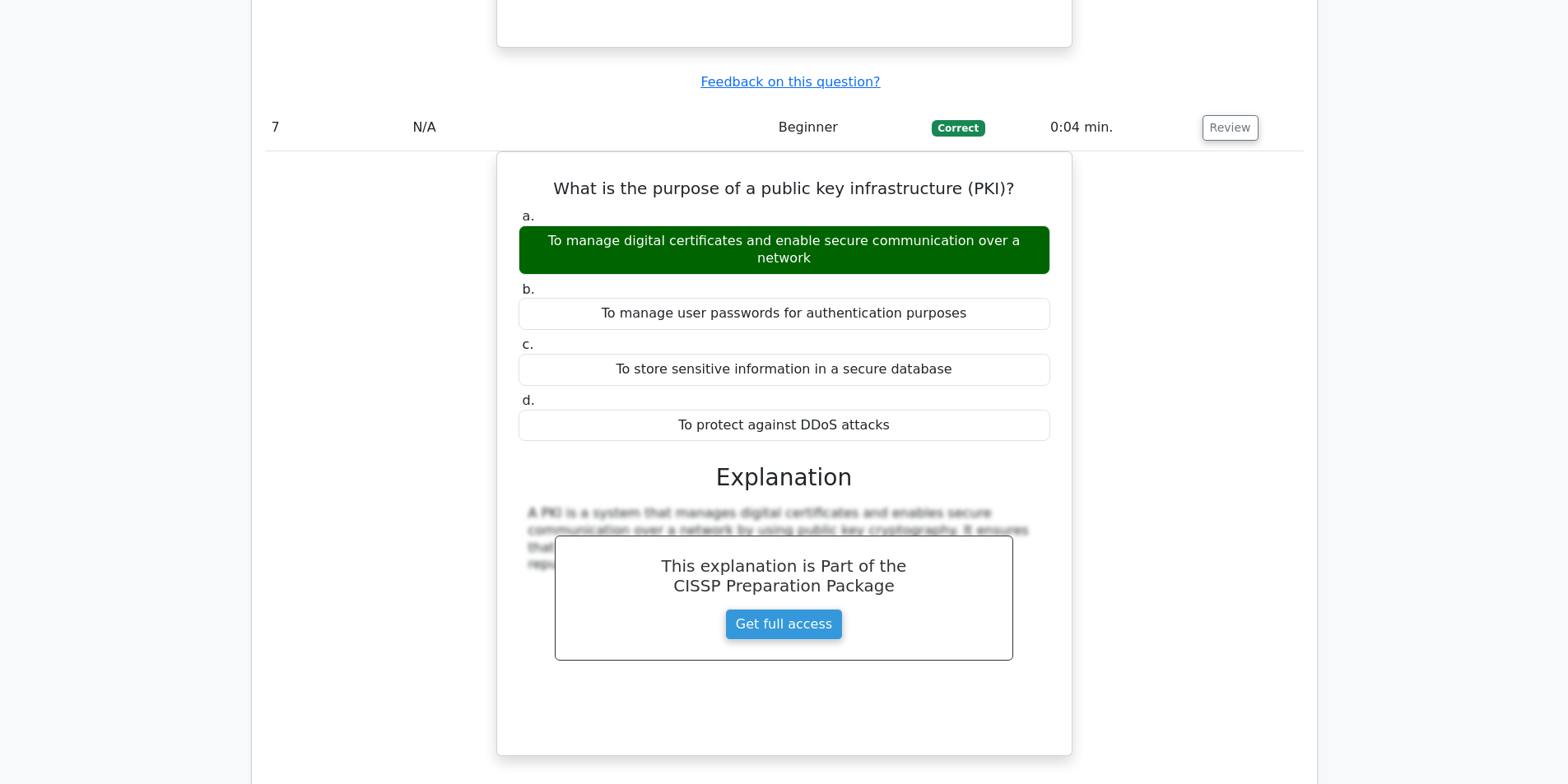
scroll to position [5265, 0]
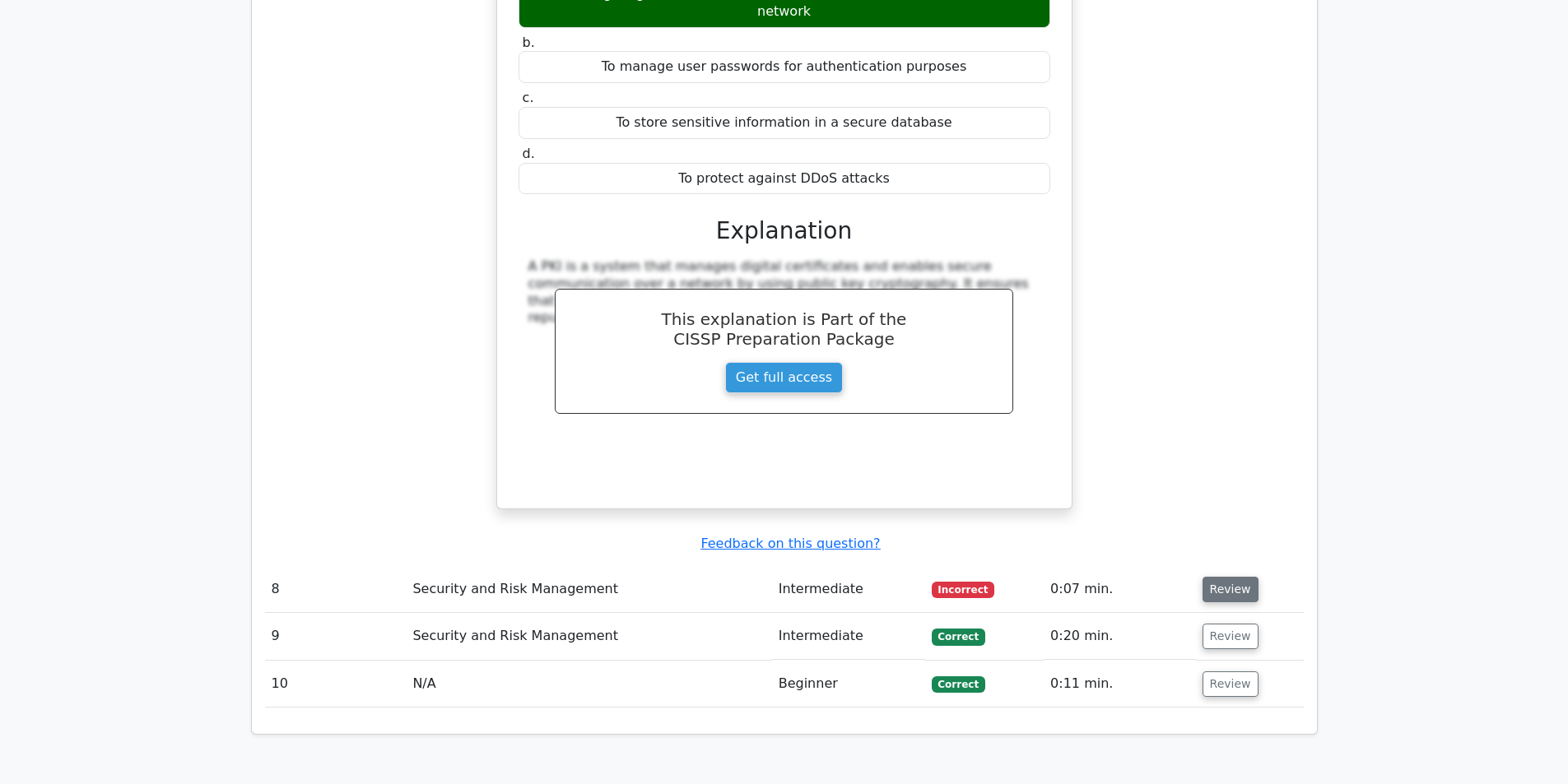
click at [1202, 577] on button "Review" at bounding box center [1231, 590] width 56 height 25
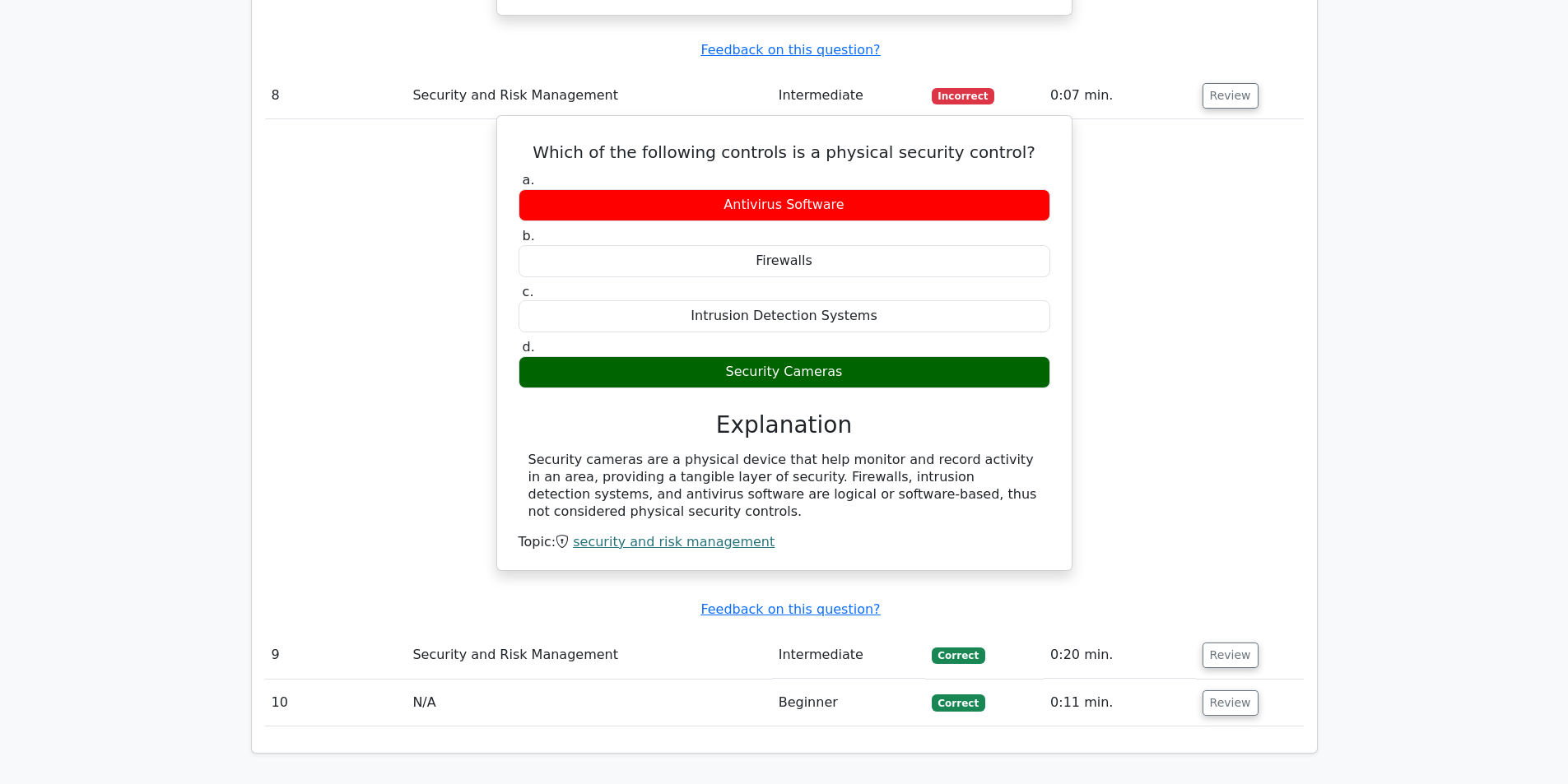
scroll to position [5841, 0]
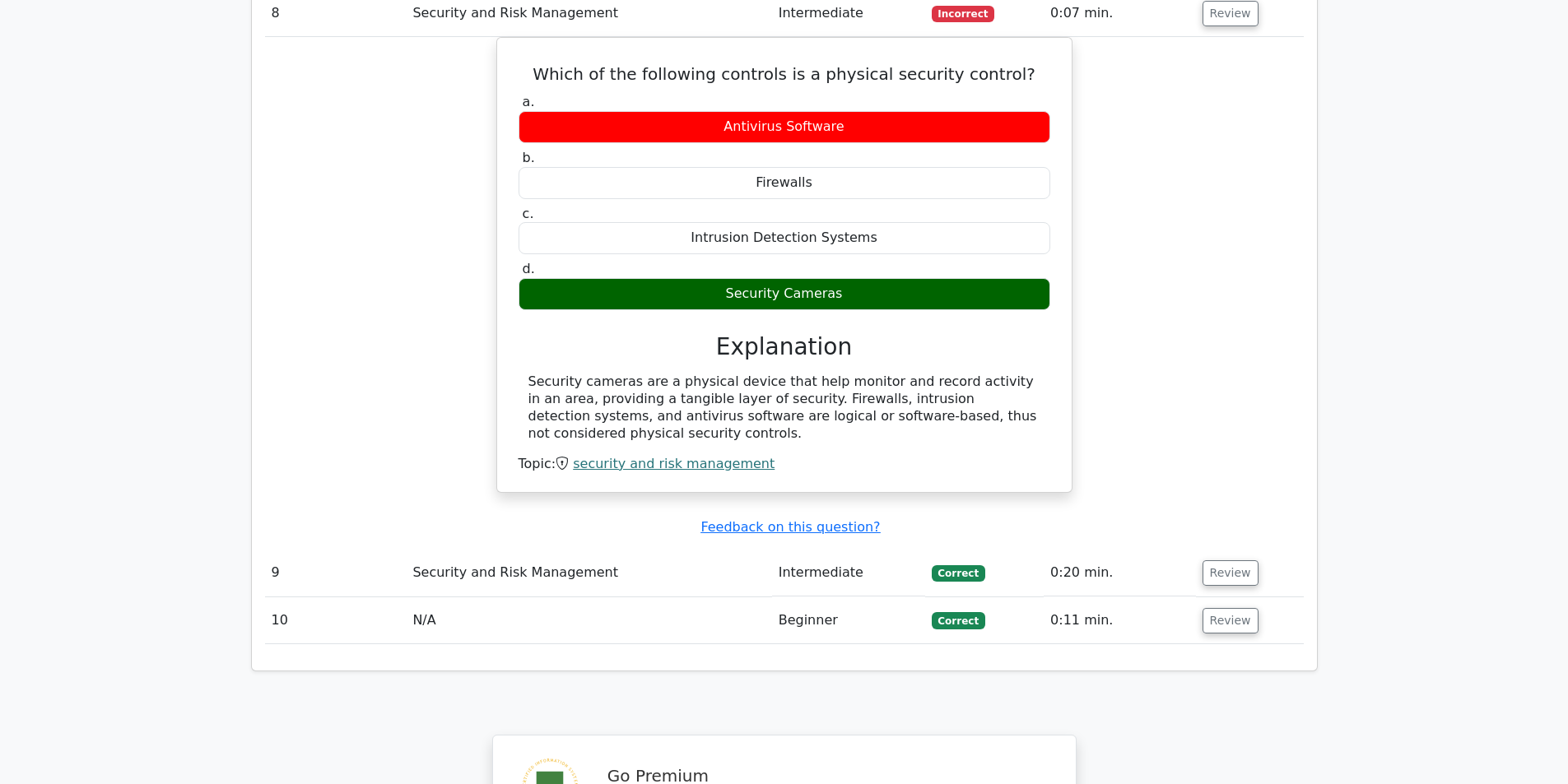
click at [1233, 550] on td "Review" at bounding box center [1250, 573] width 108 height 47
click at [1227, 560] on button "Review" at bounding box center [1231, 572] width 56 height 25
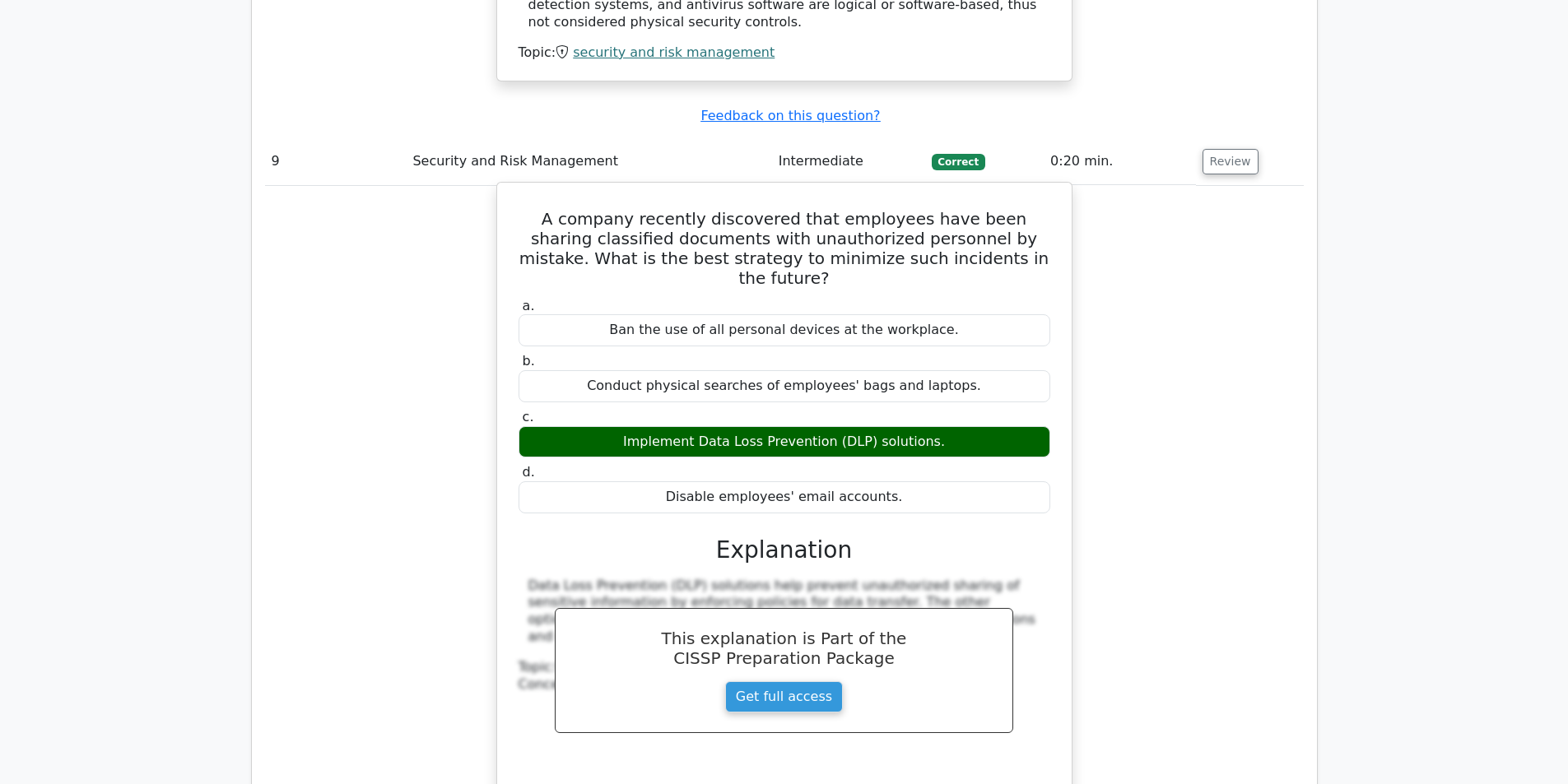
scroll to position [6498, 0]
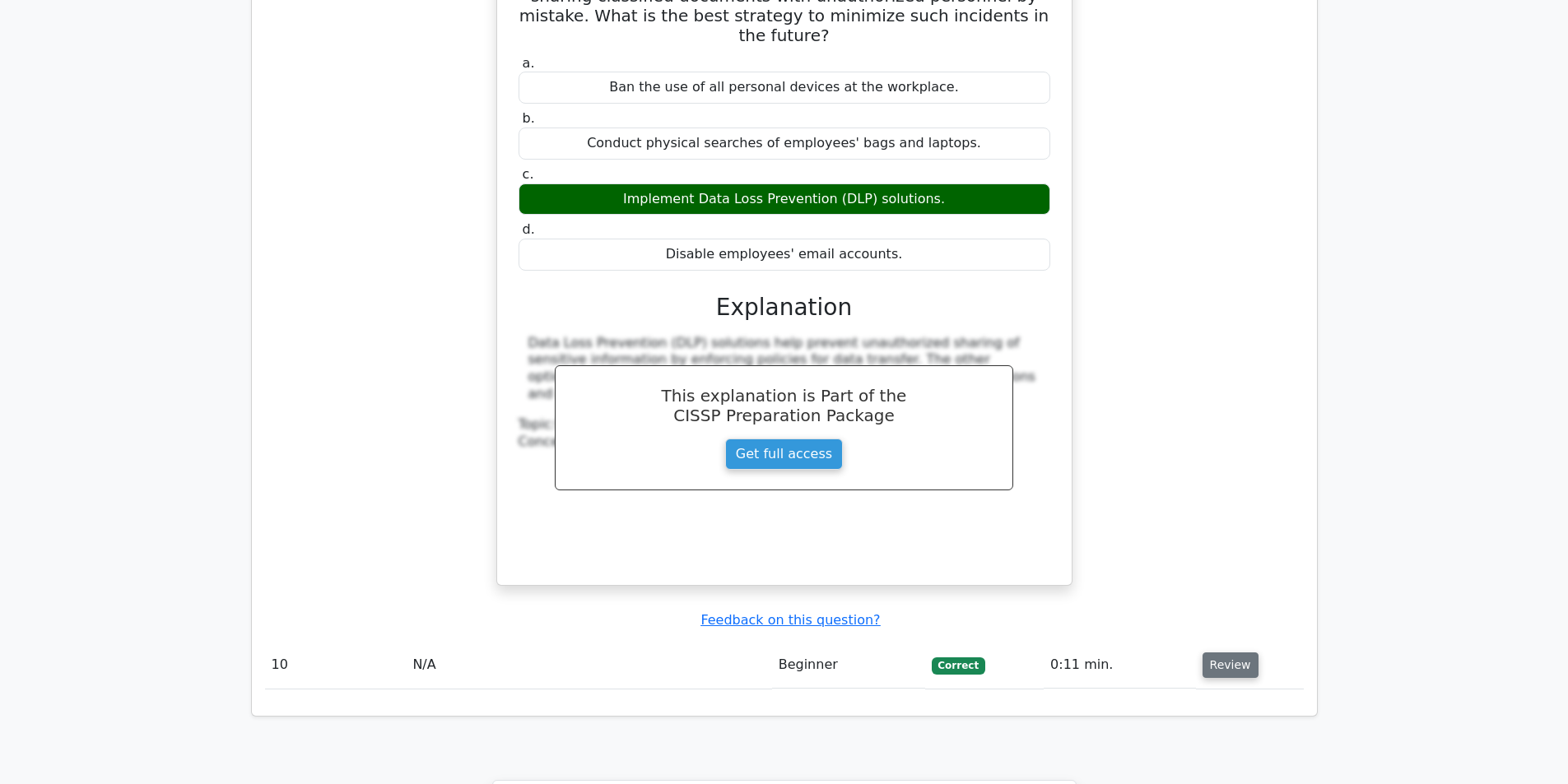
click at [1202, 652] on button "Review" at bounding box center [1231, 665] width 56 height 25
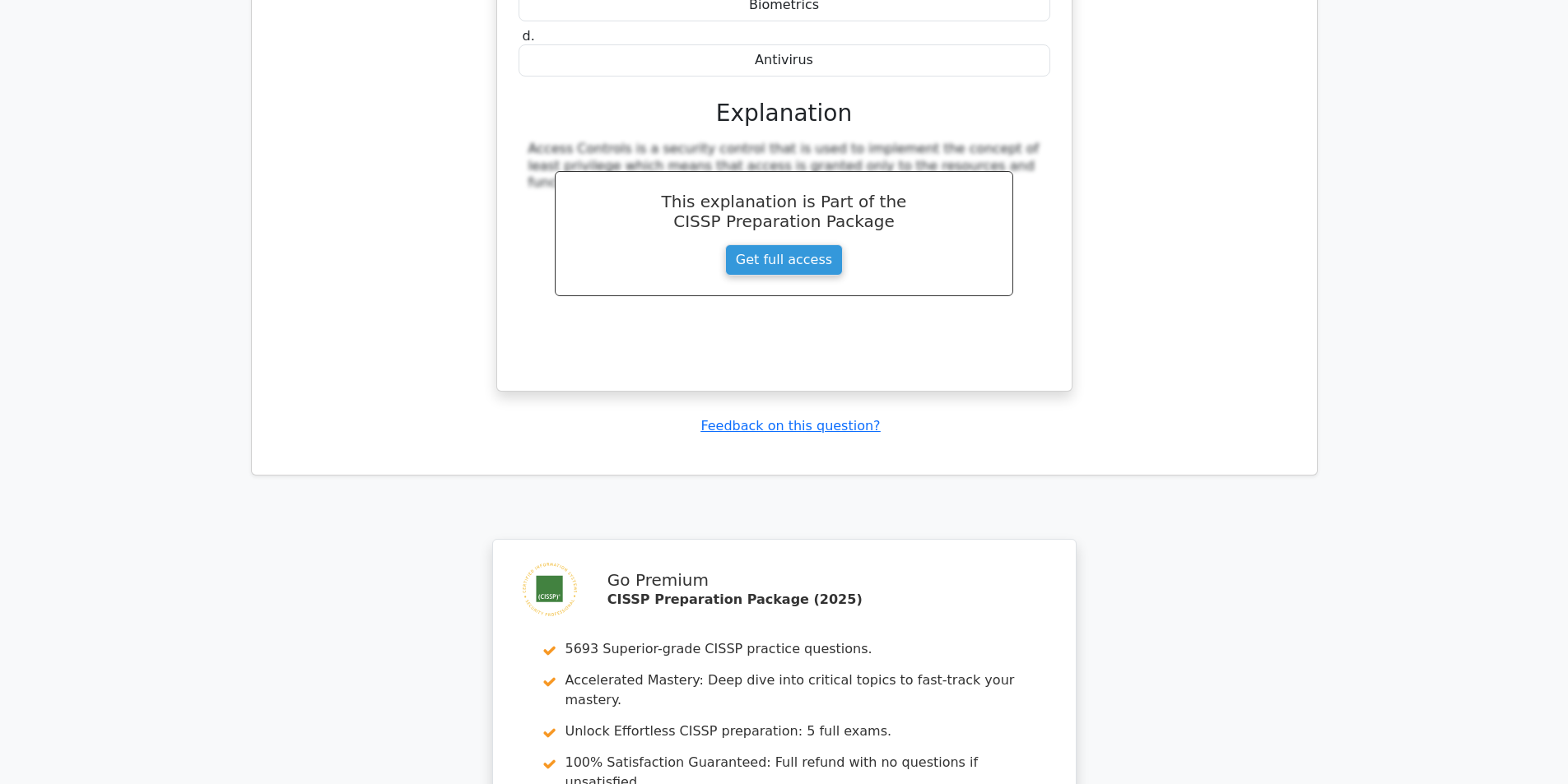
scroll to position [7636, 0]
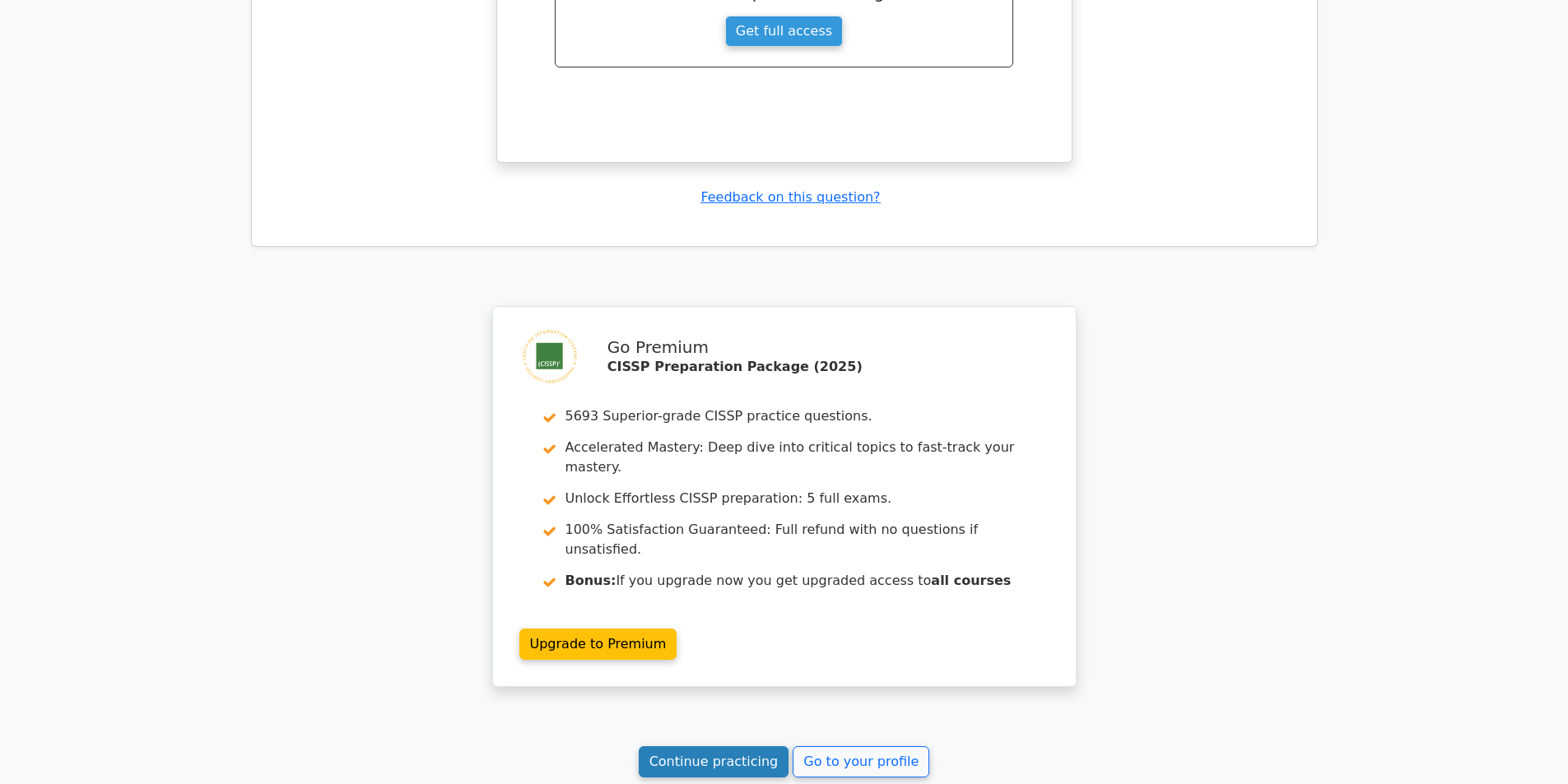
click at [748, 746] on link "Continue practicing" at bounding box center [714, 761] width 150 height 32
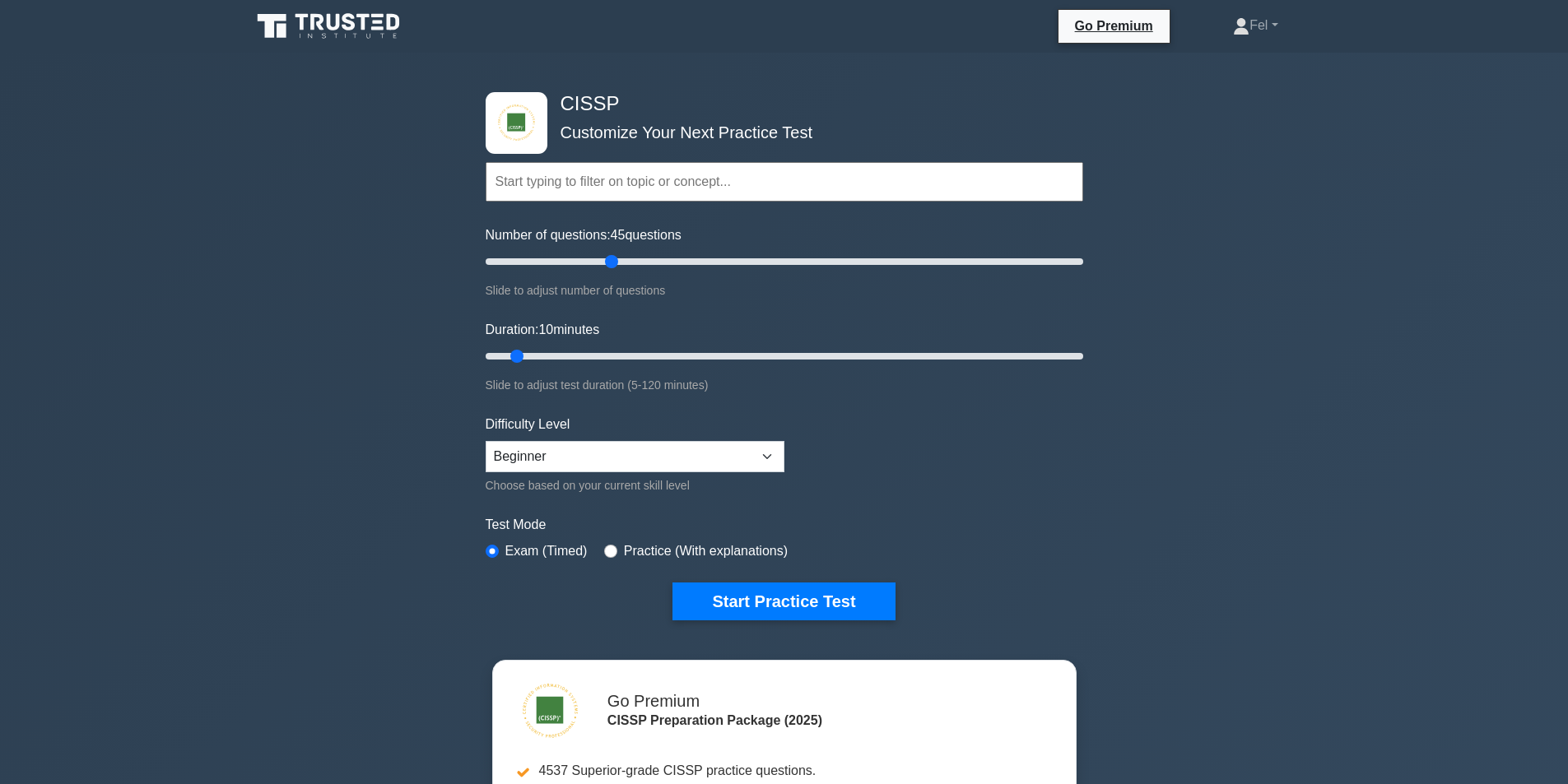
drag, startPoint x: 504, startPoint y: 258, endPoint x: 611, endPoint y: 288, distance: 111.1
type input "45"
click at [611, 271] on input "Number of questions: 45 questions" at bounding box center [784, 261] width 597 height 20
drag, startPoint x: 512, startPoint y: 355, endPoint x: 629, endPoint y: 383, distance: 120.3
type input "30"
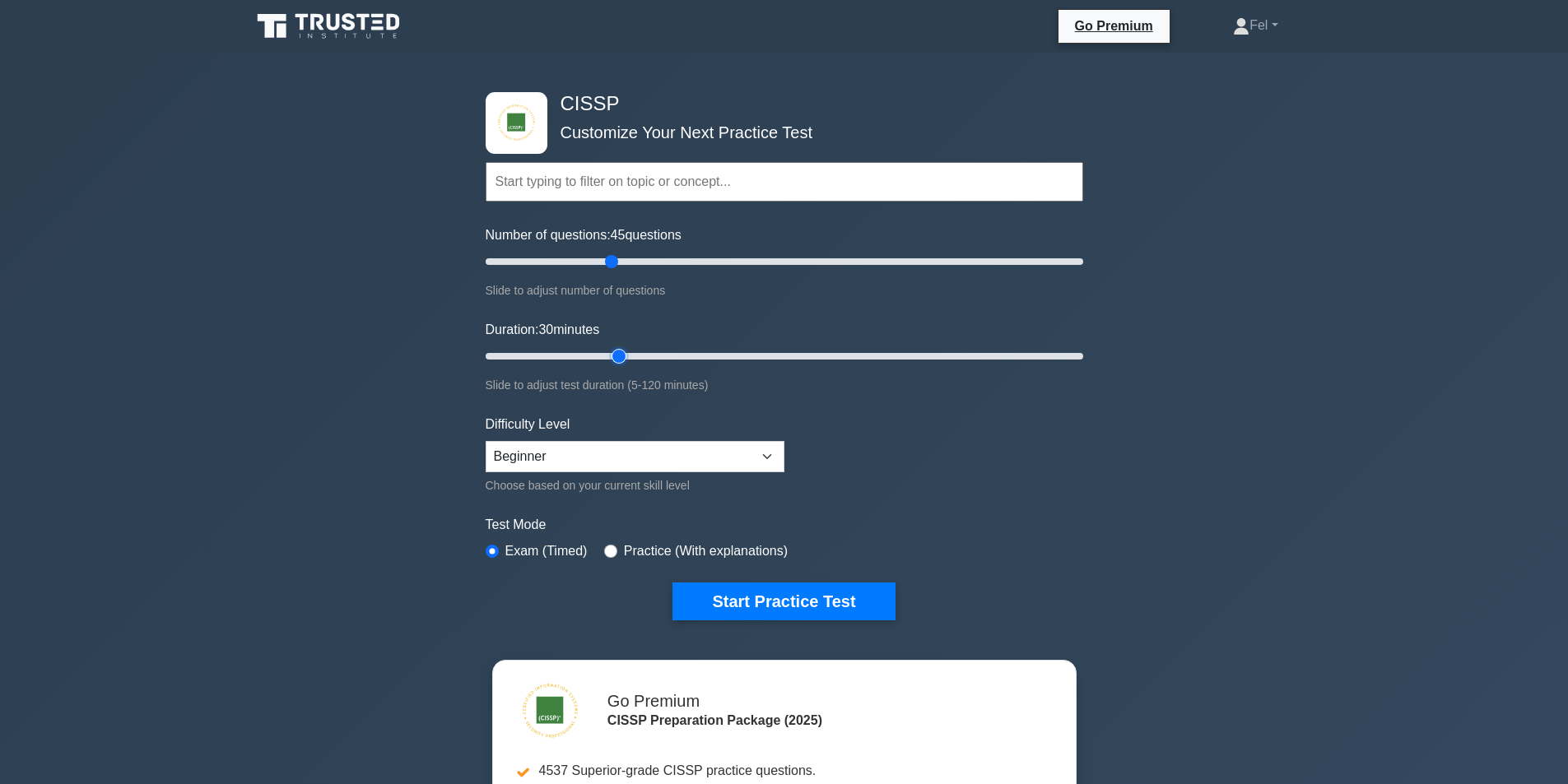
click at [629, 366] on input "Duration: 30 minutes" at bounding box center [784, 356] width 597 height 20
click at [752, 606] on button "Start Practice Test" at bounding box center [784, 601] width 223 height 38
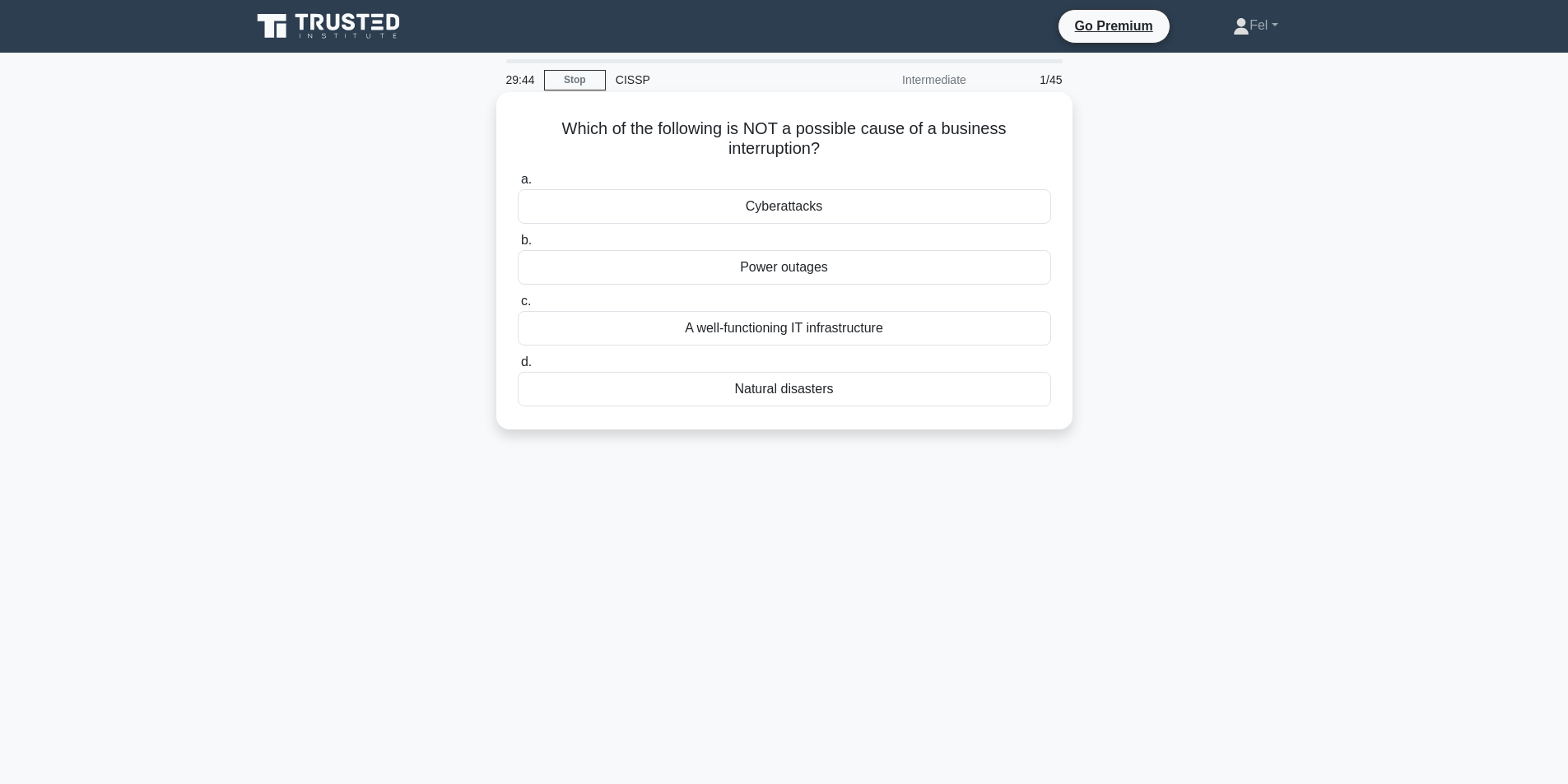
click at [806, 330] on div "A well-functioning IT infrastructure" at bounding box center [784, 328] width 533 height 34
click at [518, 307] on input "c. A well-functioning IT infrastructure" at bounding box center [518, 301] width 0 height 11
